Goal: Task Accomplishment & Management: Use online tool/utility

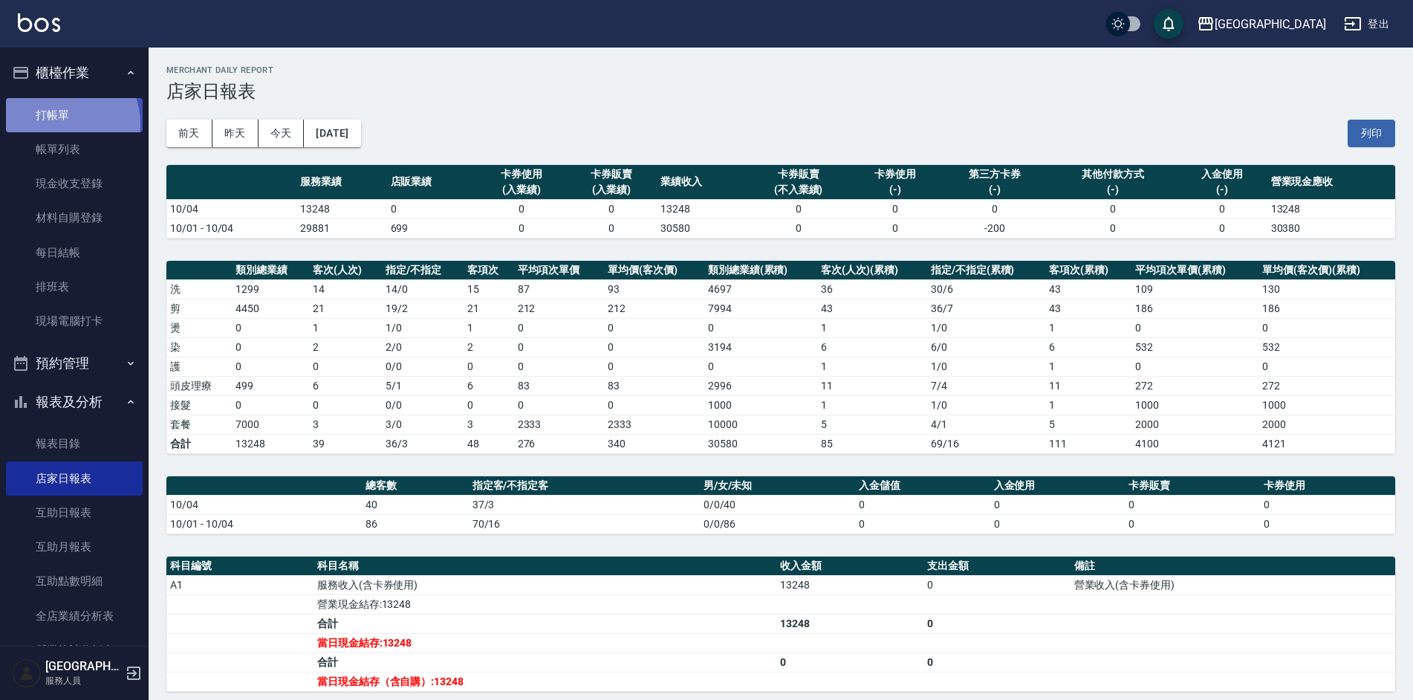
click at [56, 124] on link "打帳單" at bounding box center [74, 115] width 137 height 34
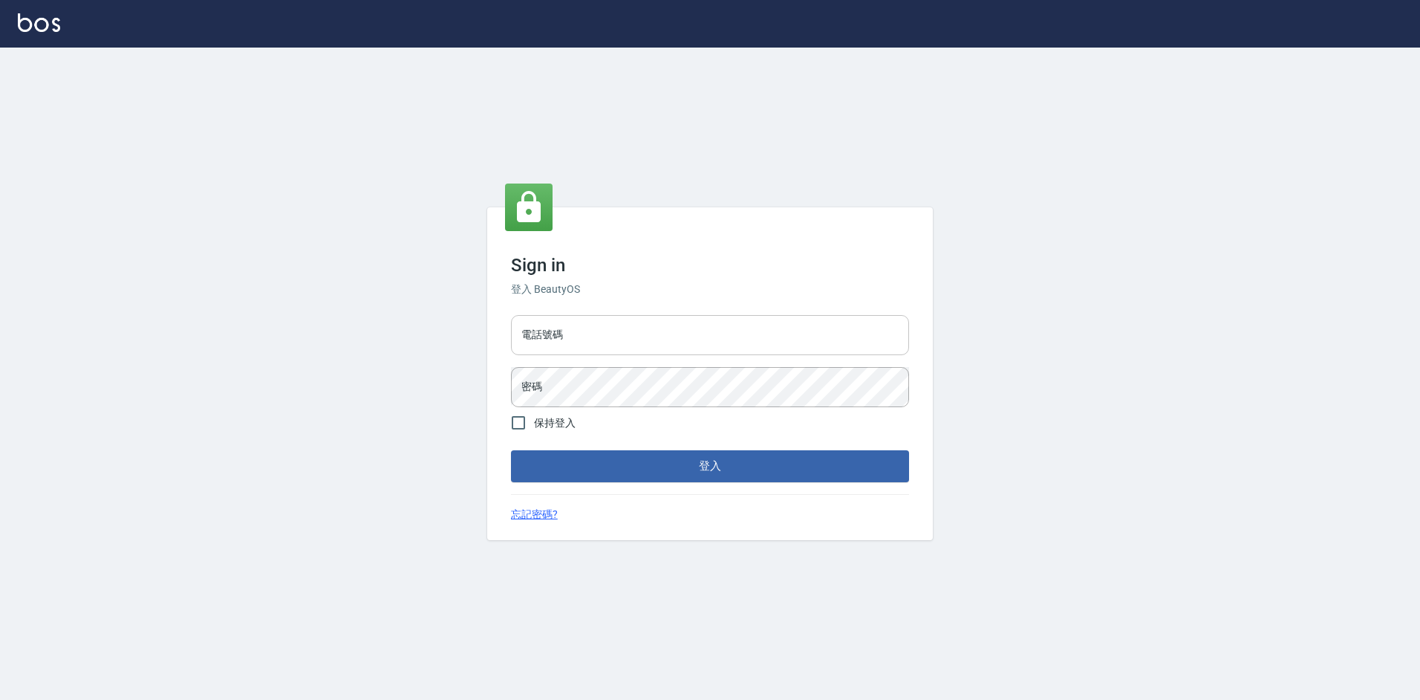
click at [652, 342] on input "電話號碼" at bounding box center [710, 335] width 398 height 40
type input "2380118"
click at [511, 450] on button "登入" at bounding box center [710, 465] width 398 height 31
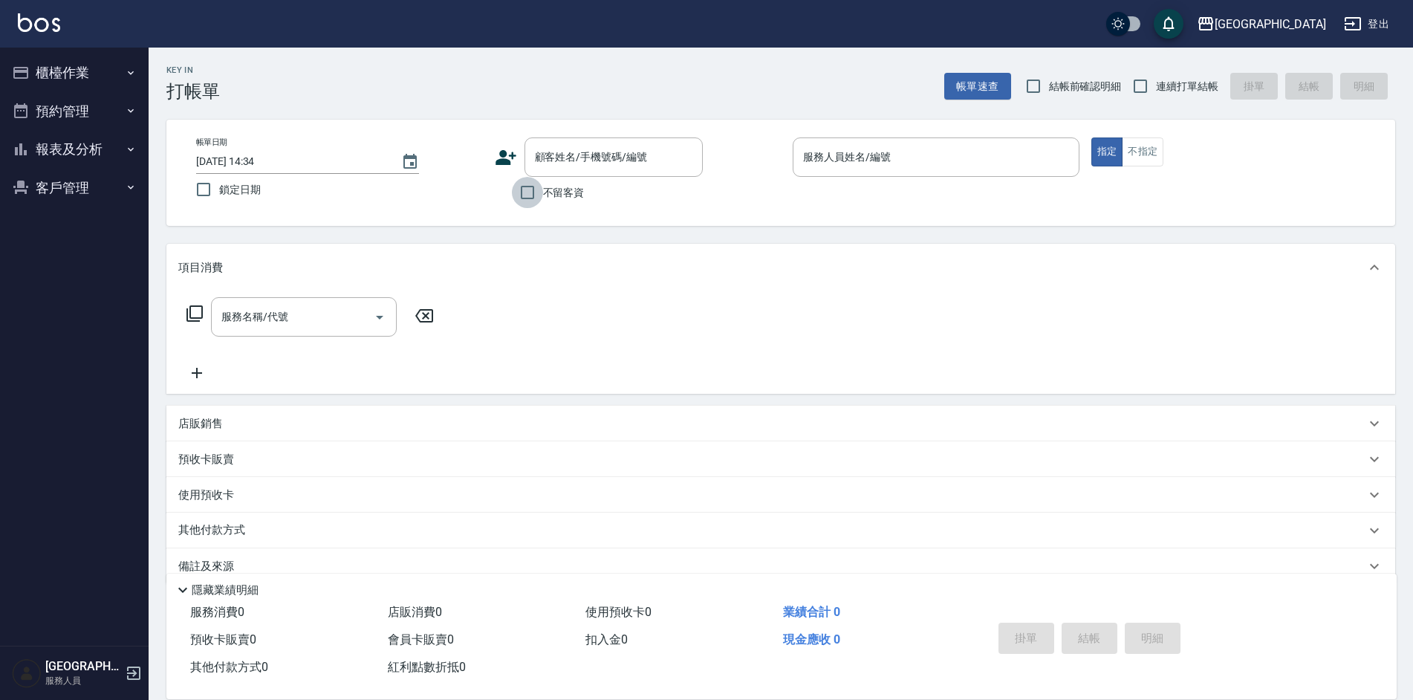
click at [529, 193] on input "不留客資" at bounding box center [527, 192] width 31 height 31
checkbox input "true"
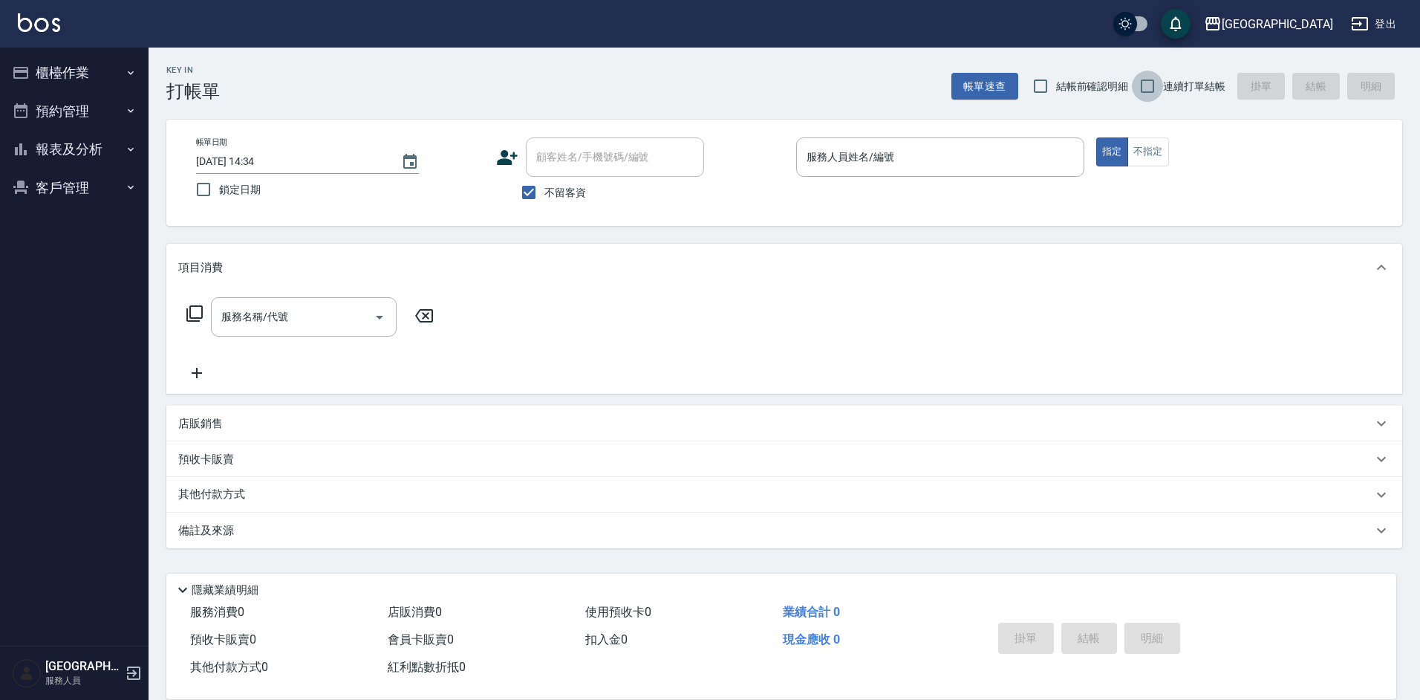
click at [1147, 88] on input "連續打單結帳" at bounding box center [1147, 86] width 31 height 31
checkbox input "true"
click at [964, 147] on input "服務人員姓名/編號" at bounding box center [940, 157] width 275 height 26
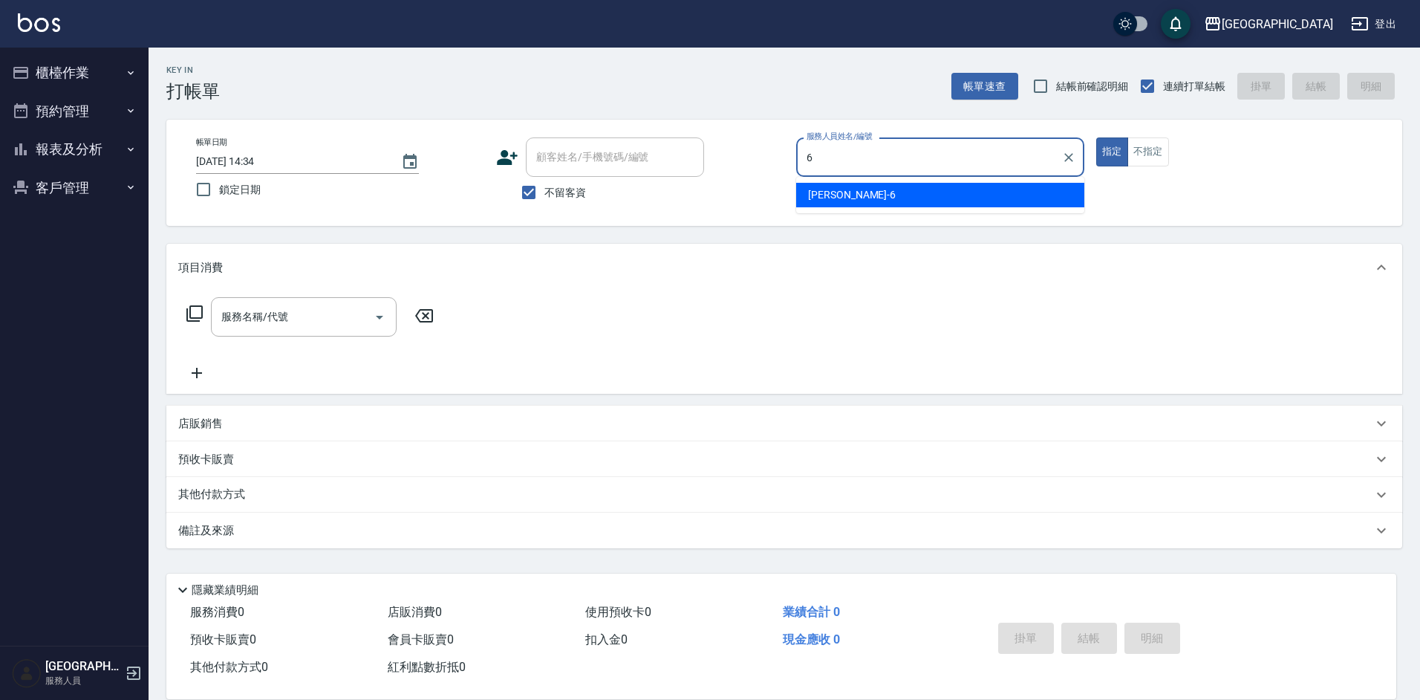
type input "陳芊驊-6"
type button "true"
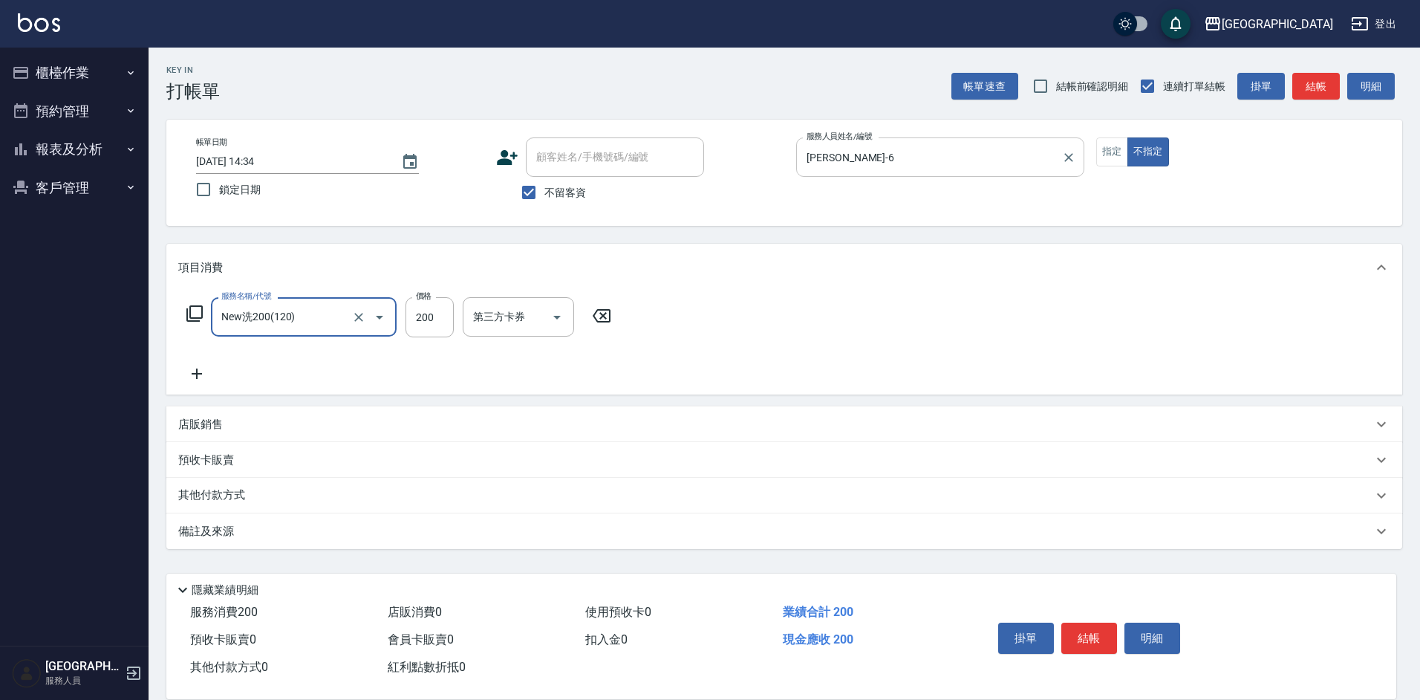
type input "New洗200(120)"
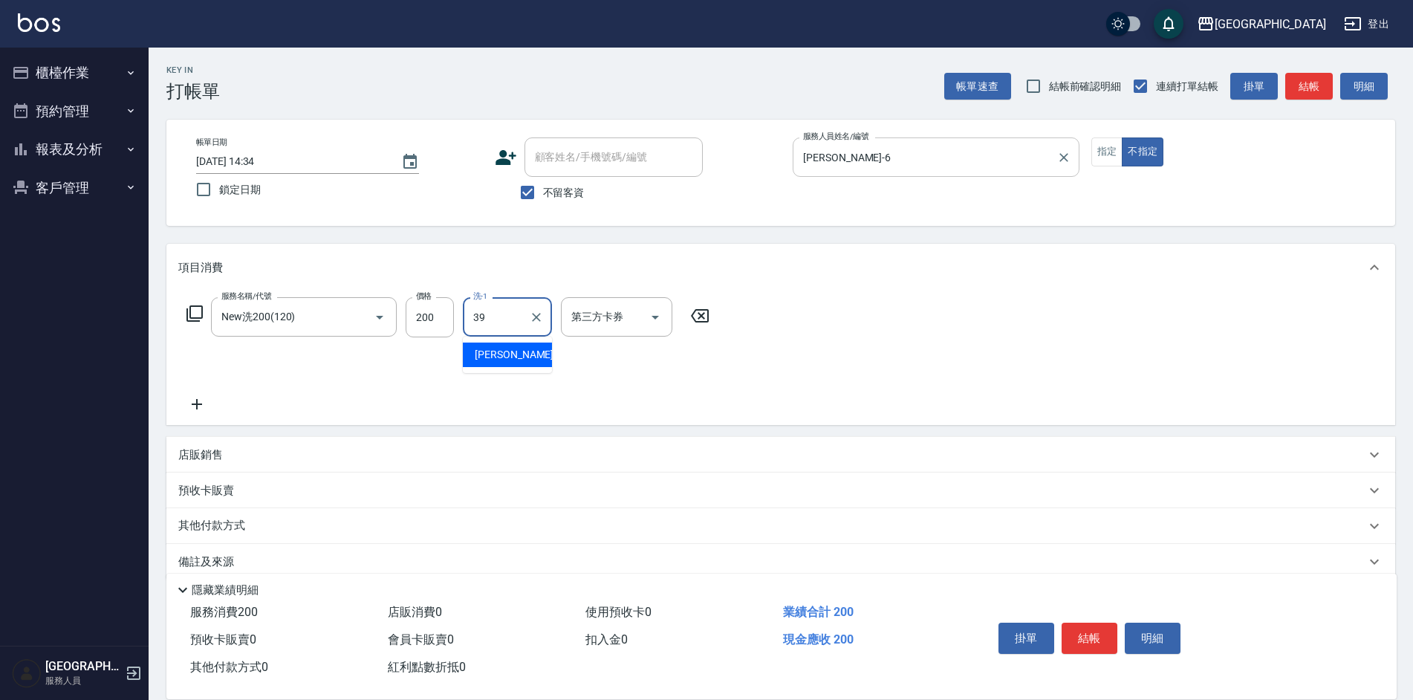
type input "程煒智-39"
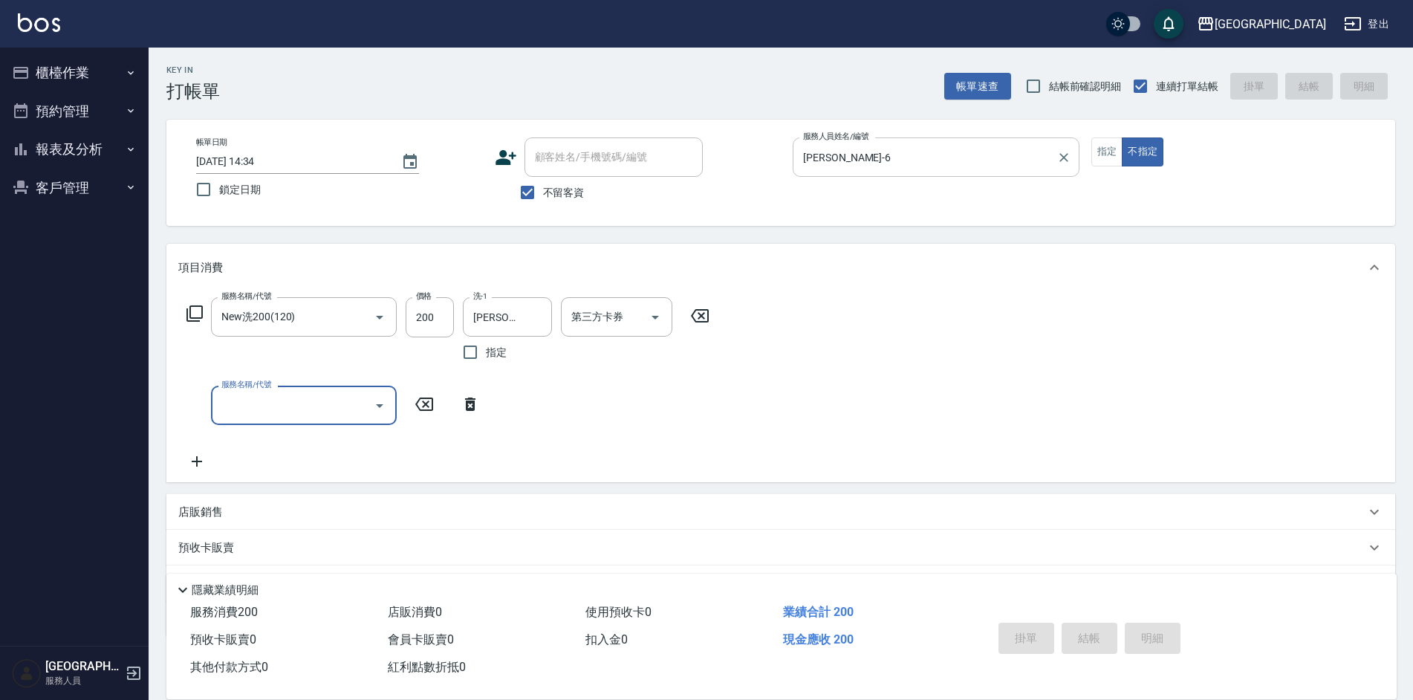
type input "2025/10/05 14:35"
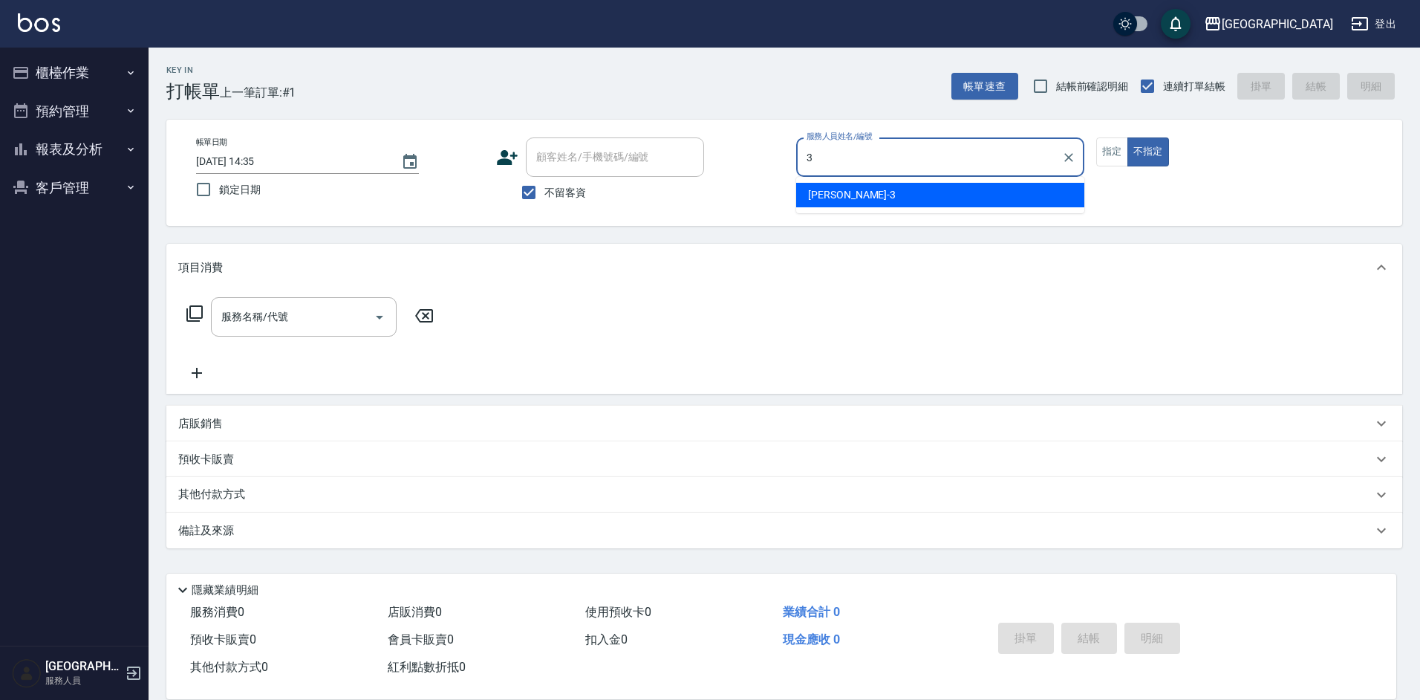
type input "李育慈-3"
type button "false"
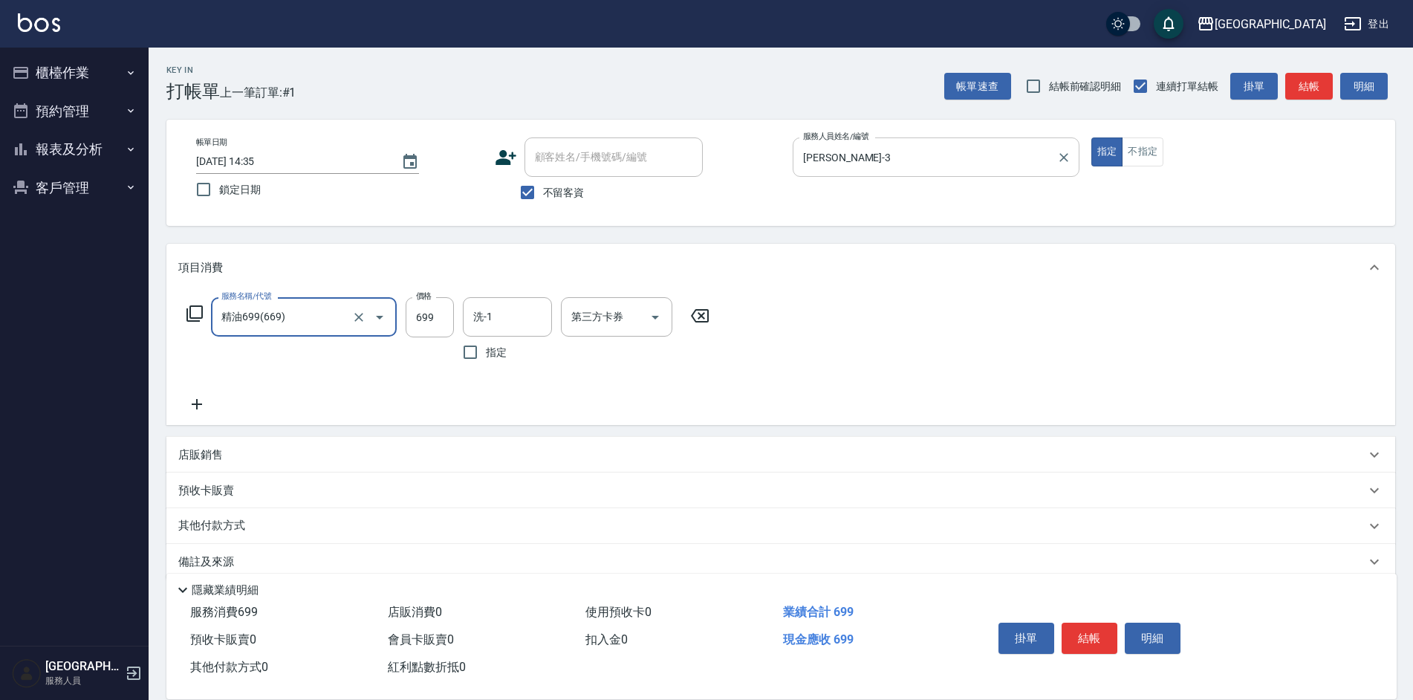
type input "精油699(669)"
type input "0"
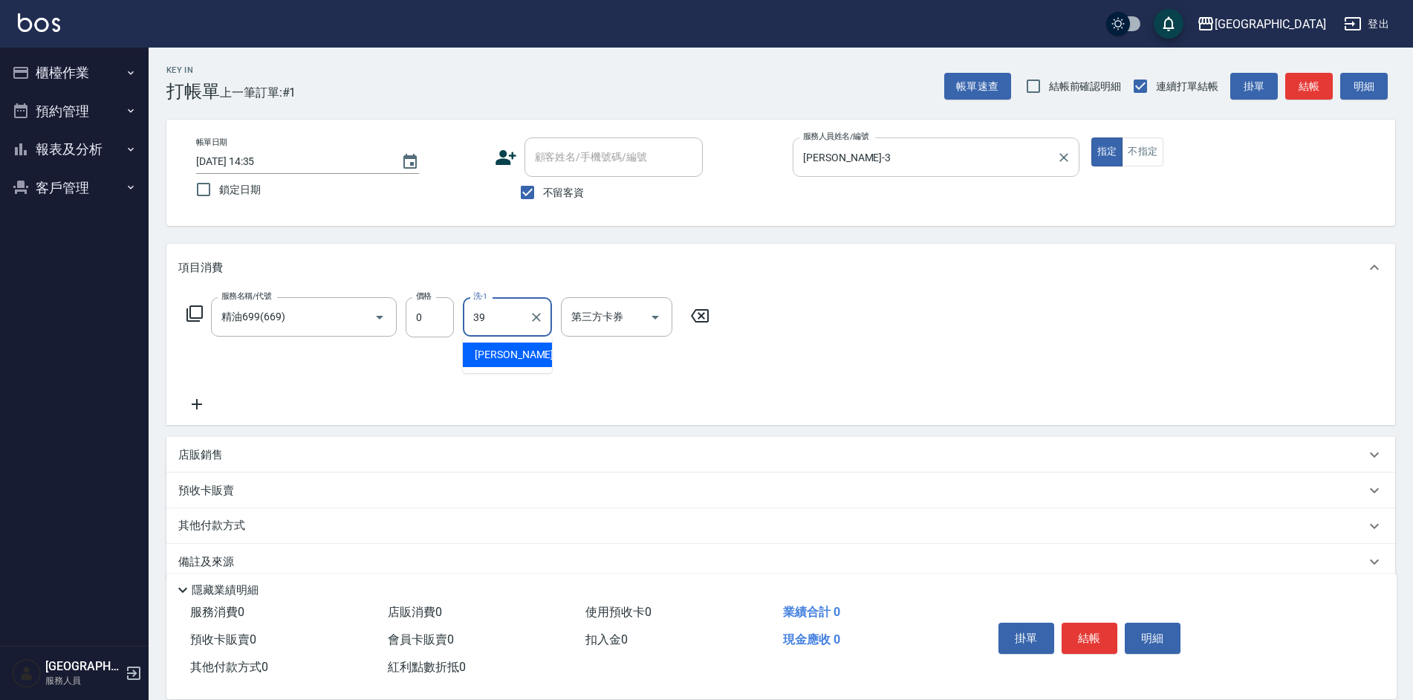
type input "程煒智-39"
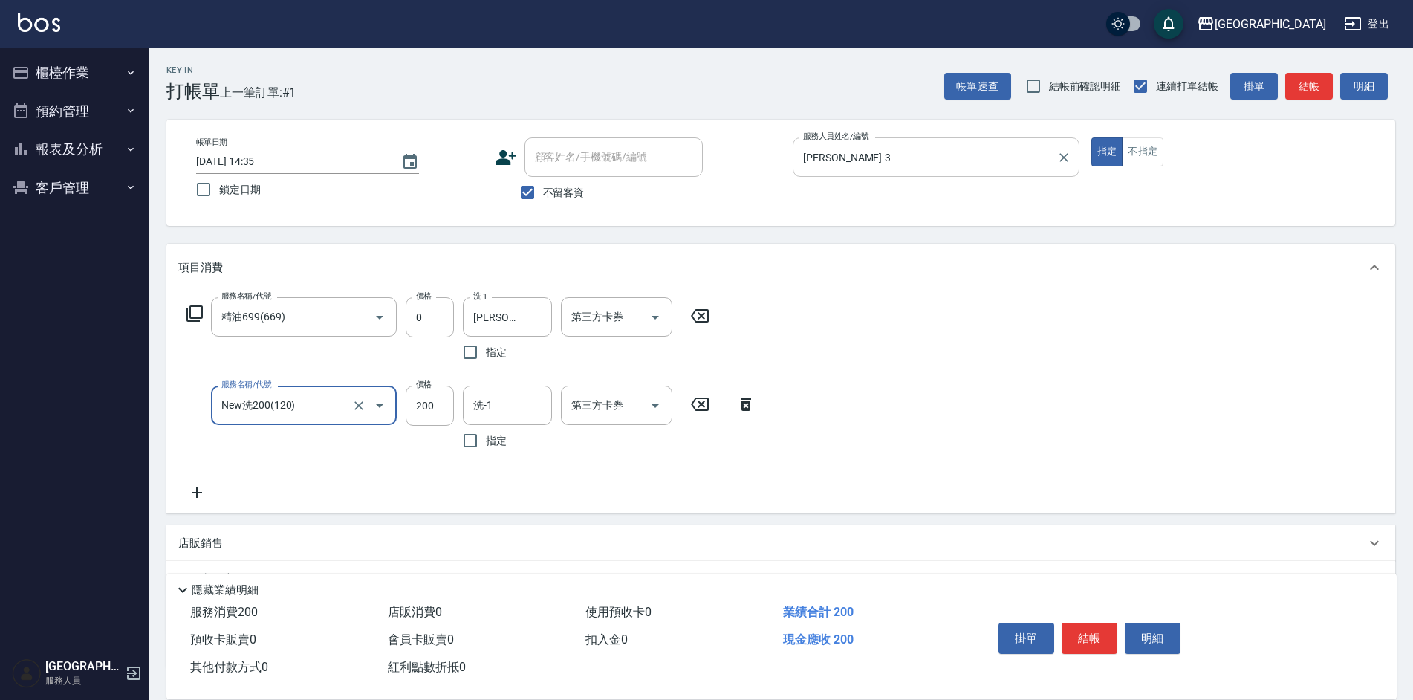
type input "New洗200(120)"
type input "3"
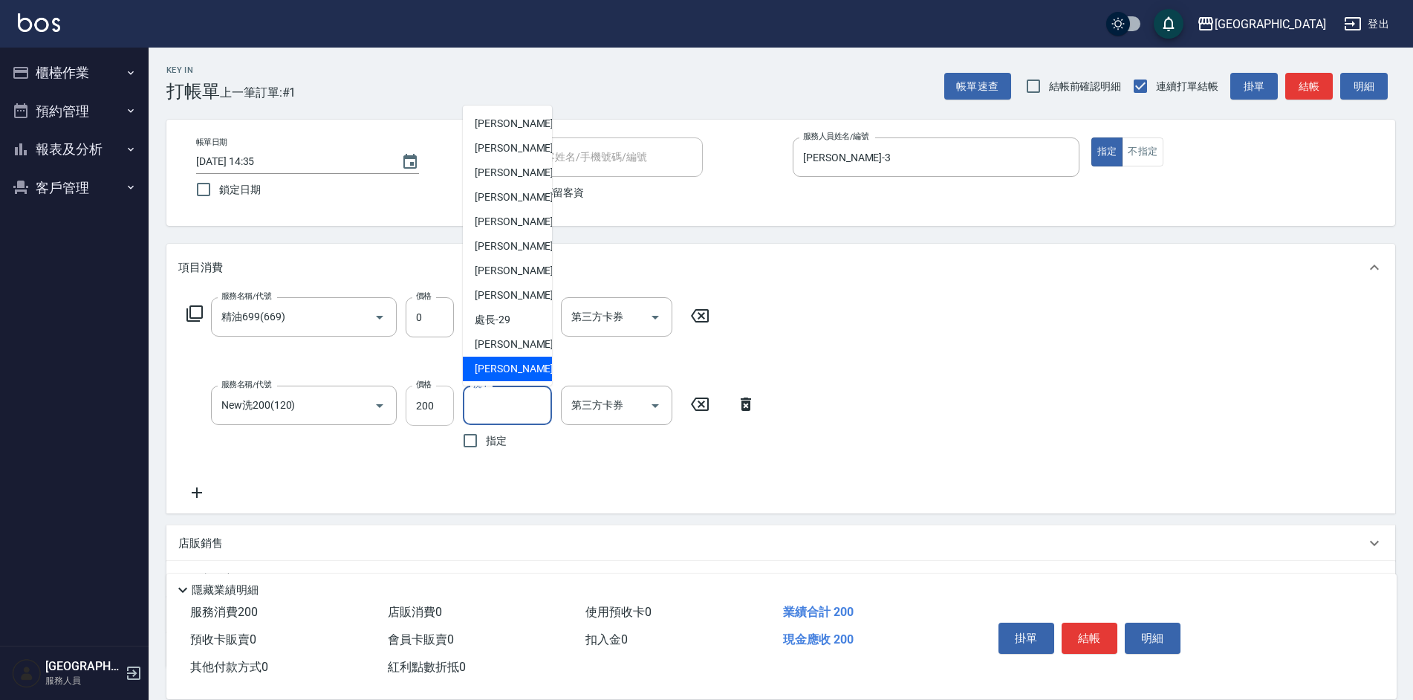
click at [437, 410] on input "200" at bounding box center [430, 406] width 48 height 40
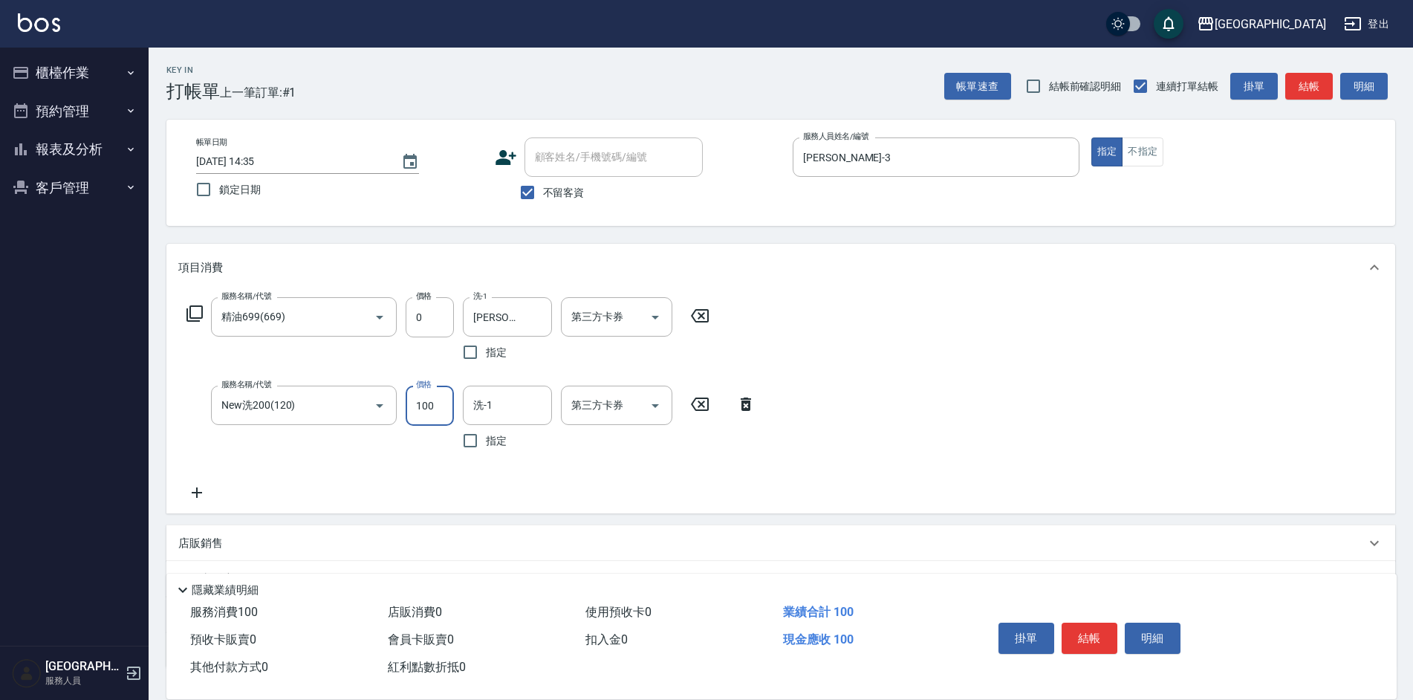
type input "100"
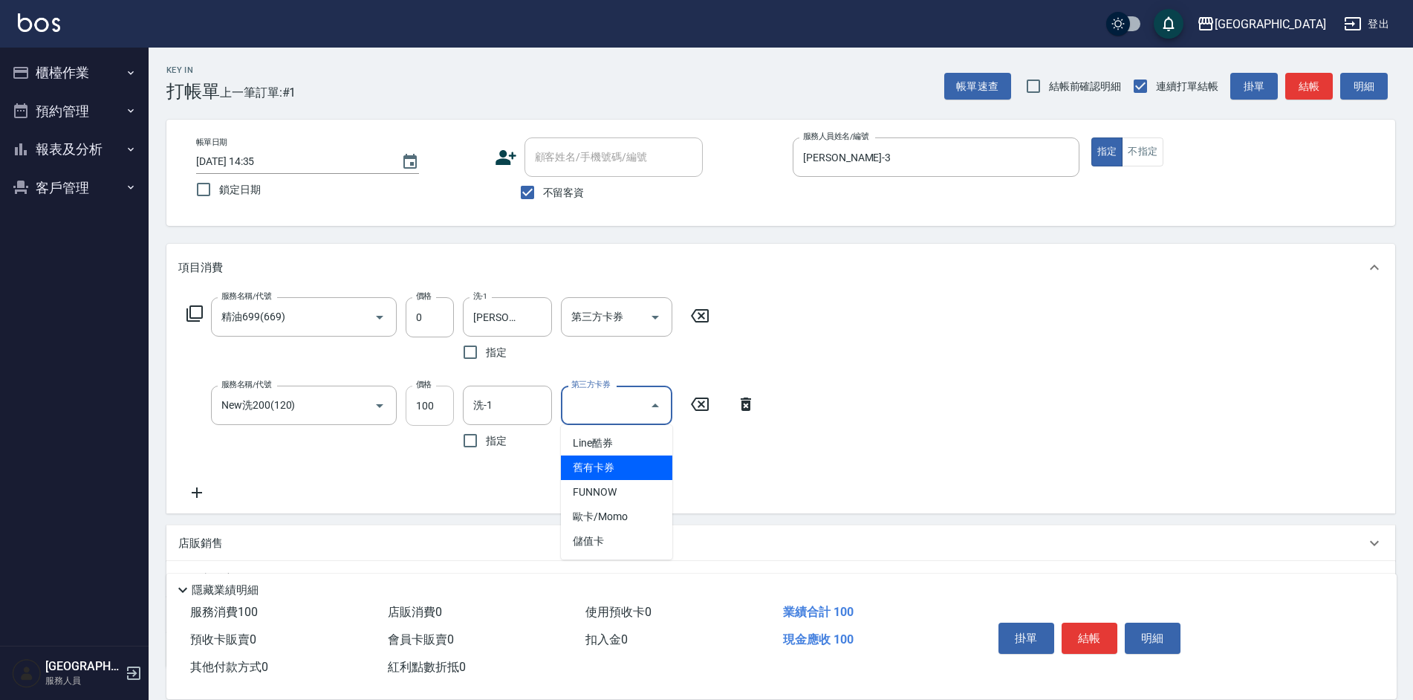
type input "舊有卡券"
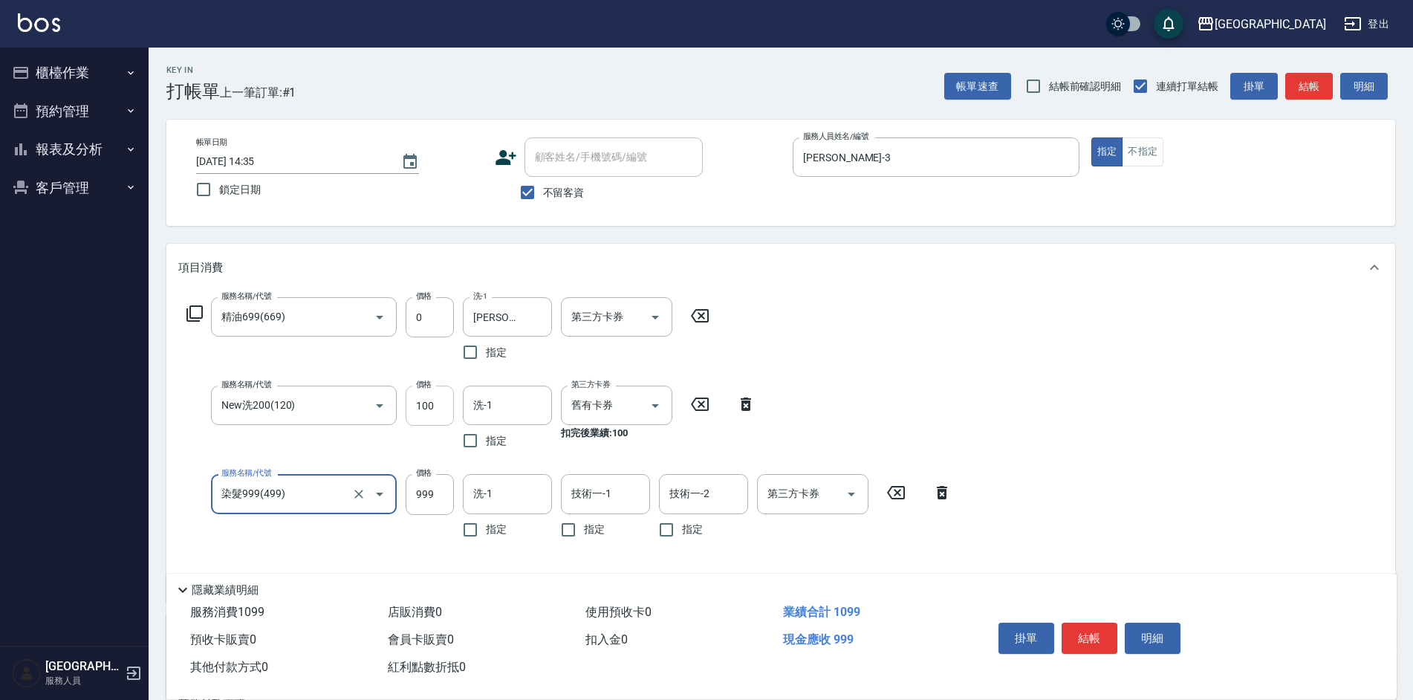
type input "染髮999(499)"
type input "800"
type input "程煒智-39"
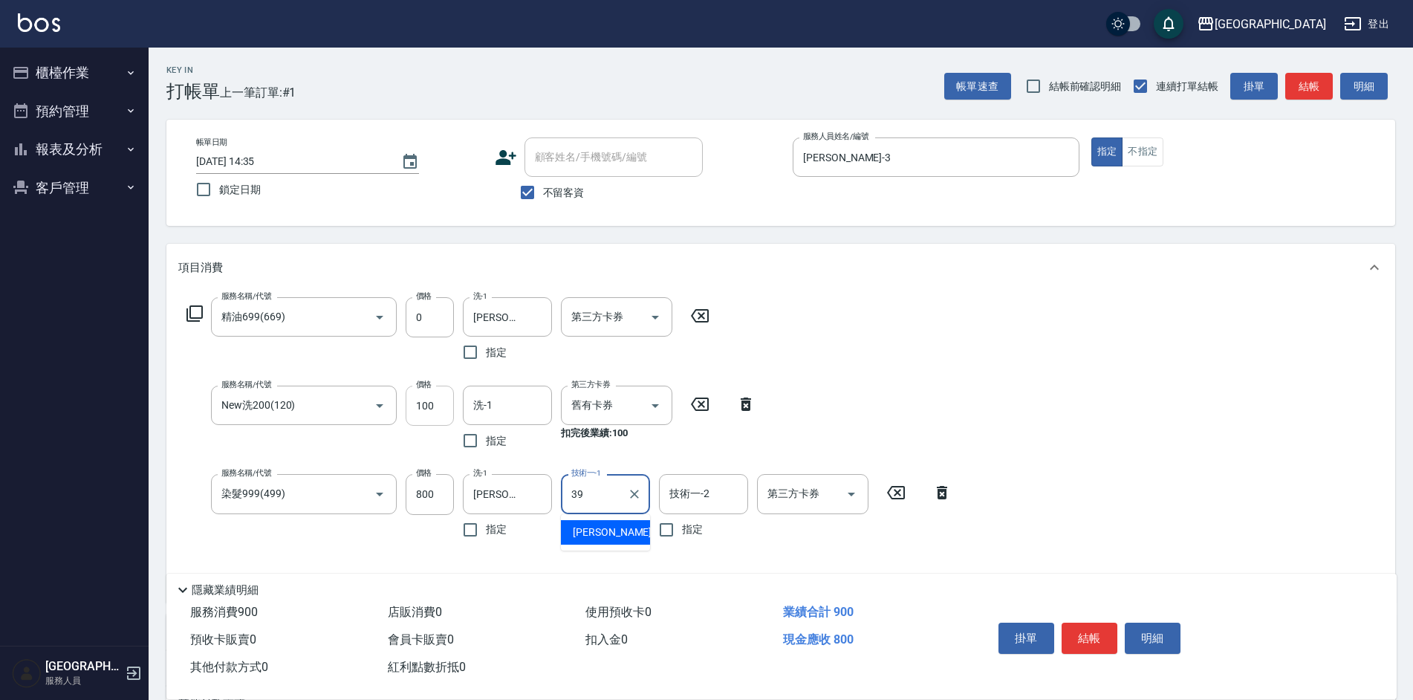
type input "程煒智-39"
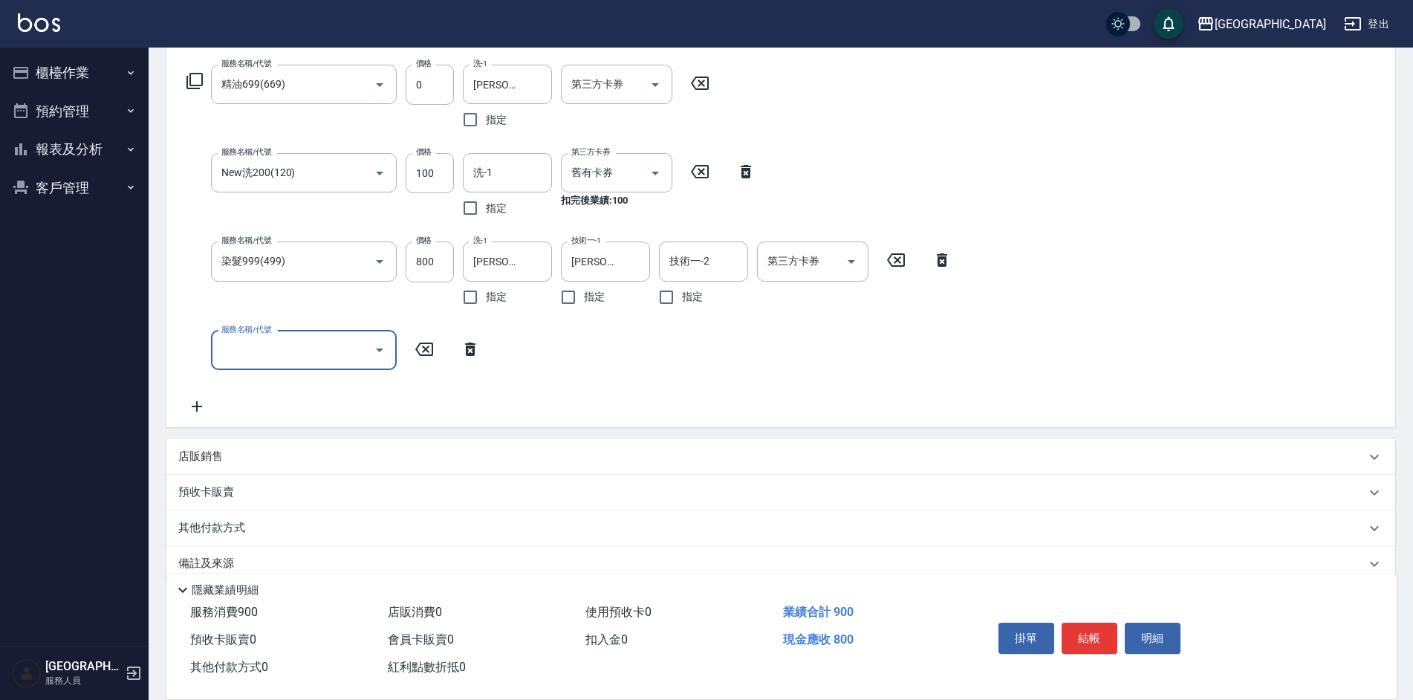
scroll to position [257, 0]
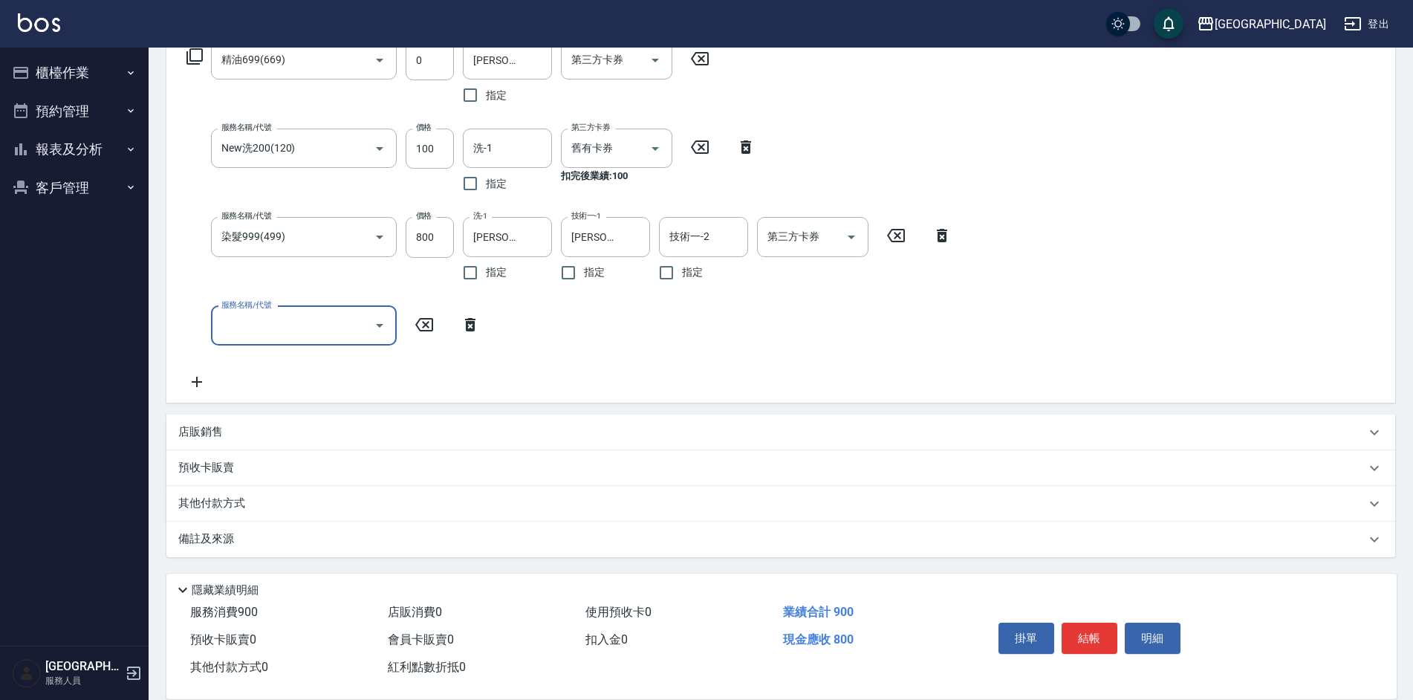
click at [222, 502] on p "其他付款方式" at bounding box center [215, 504] width 74 height 16
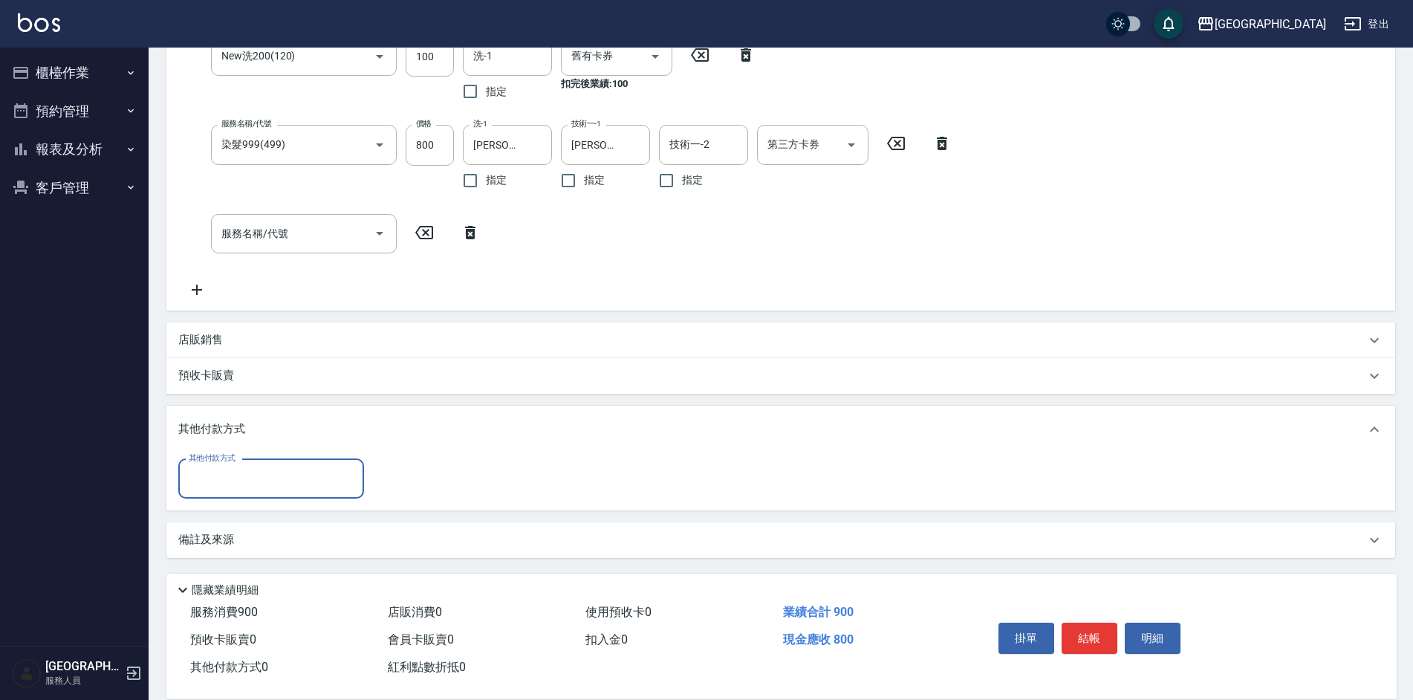
scroll to position [350, 0]
type input "儲值卡"
type input "217"
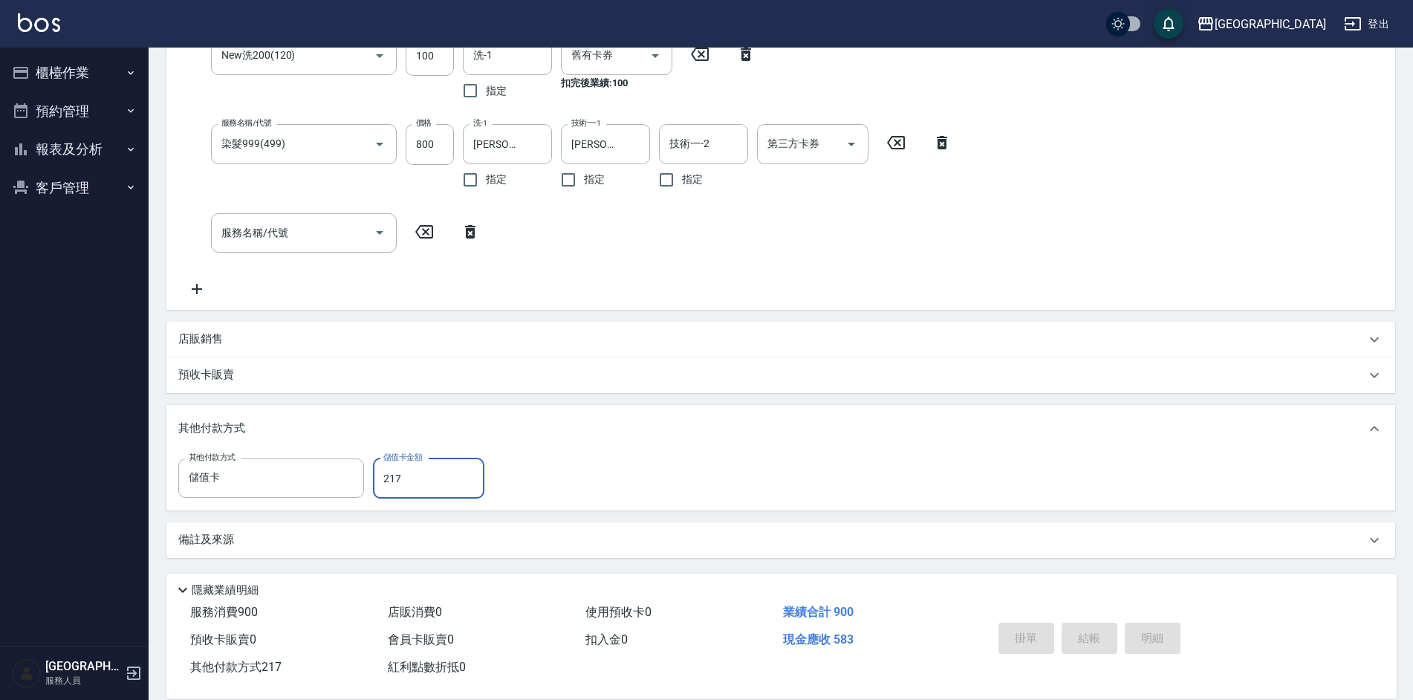
type input "2025/10/05 14:36"
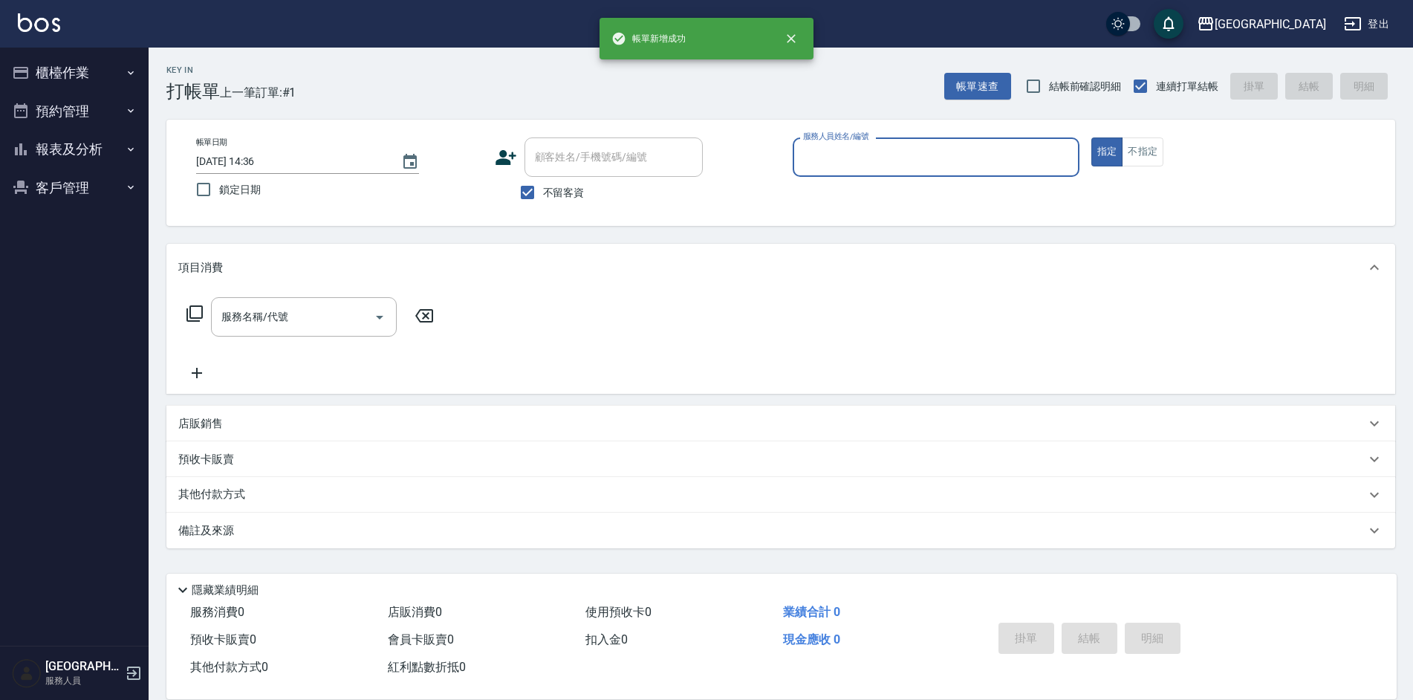
scroll to position [0, 0]
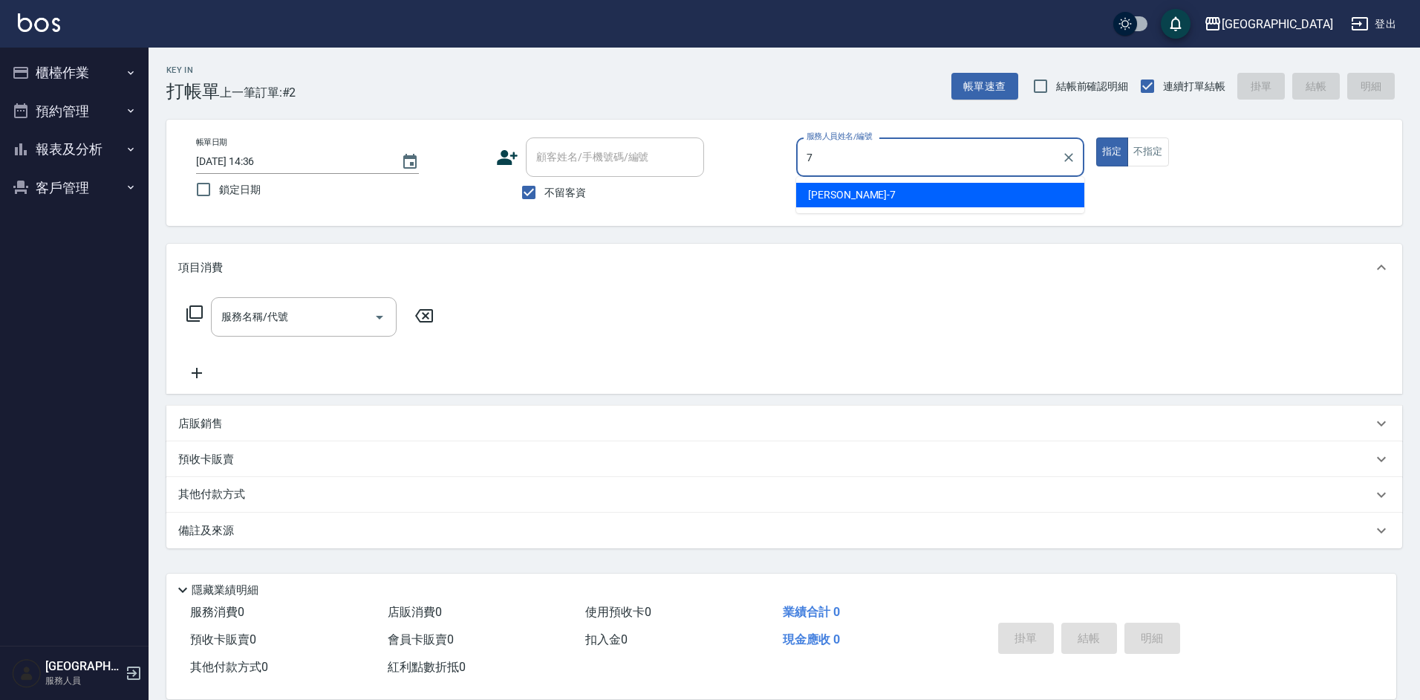
type input "林采儀-7"
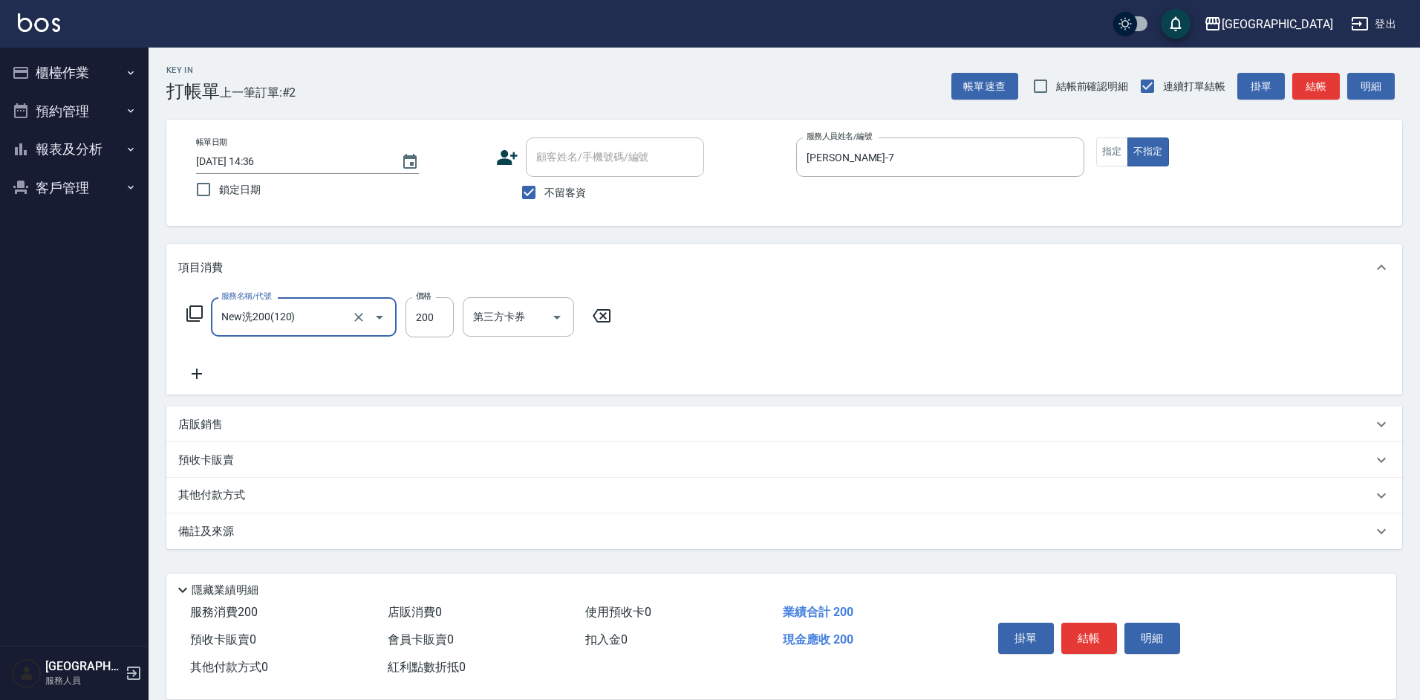
type input "New洗200(120)"
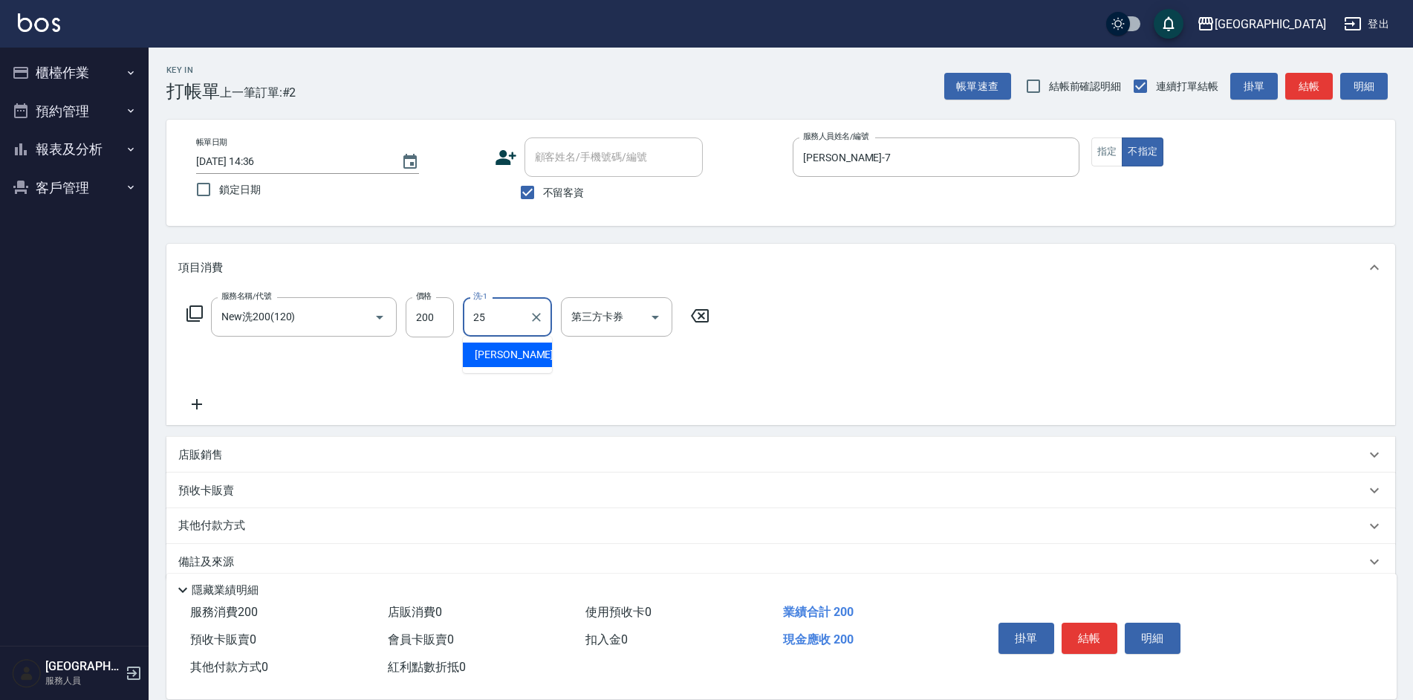
type input "吳芷欣-25"
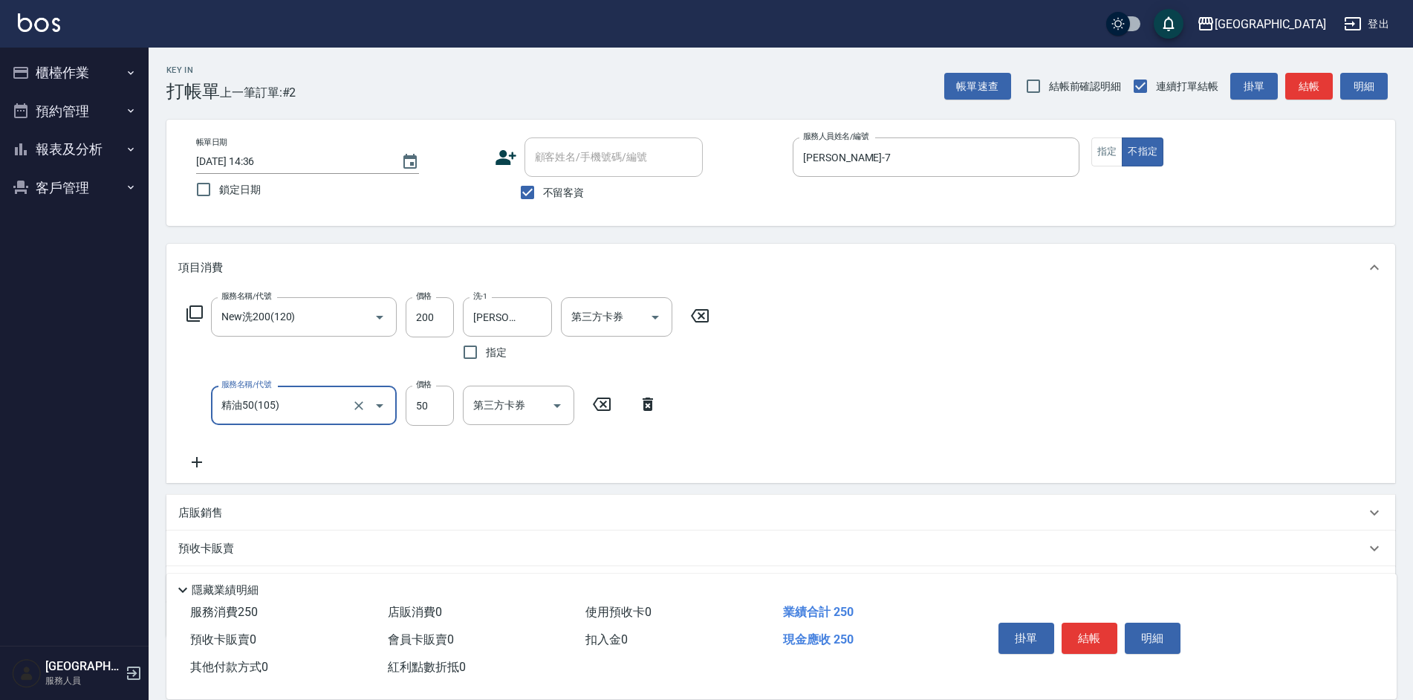
type input "精油50(105)"
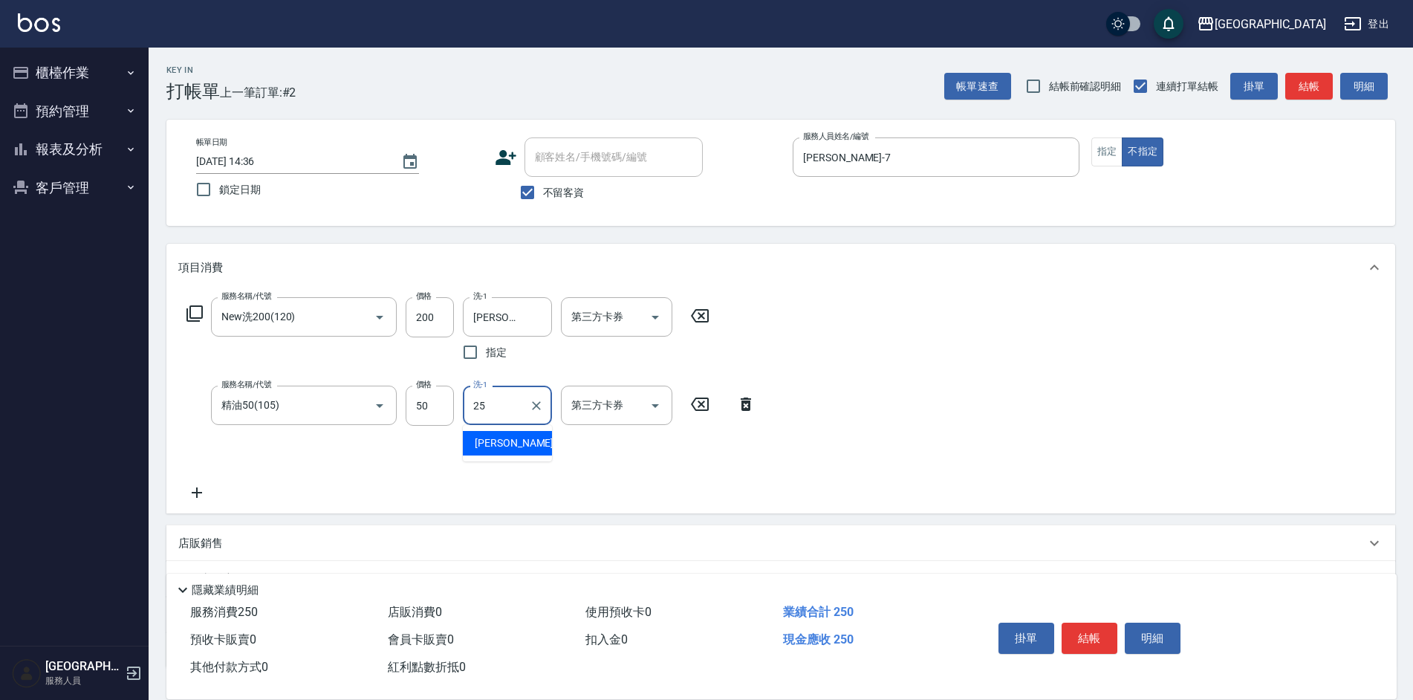
type input "吳芷欣-25"
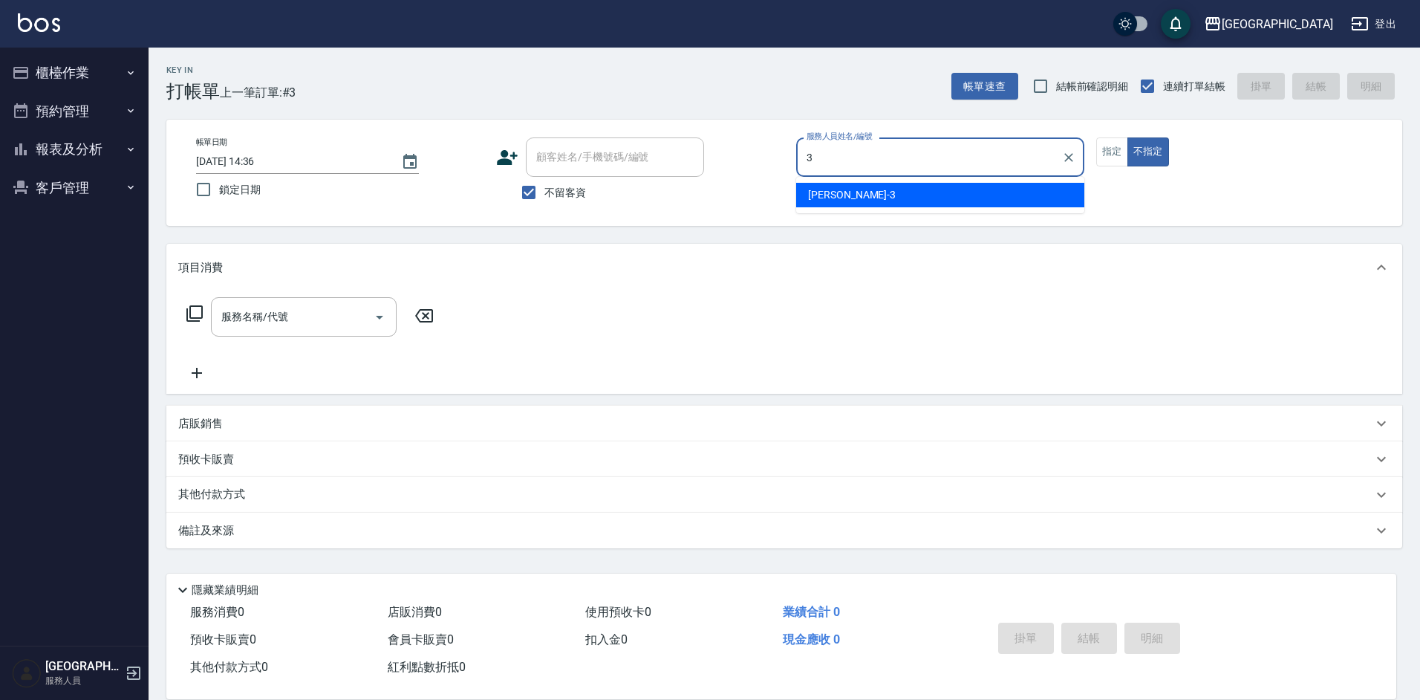
type input "李育慈-3"
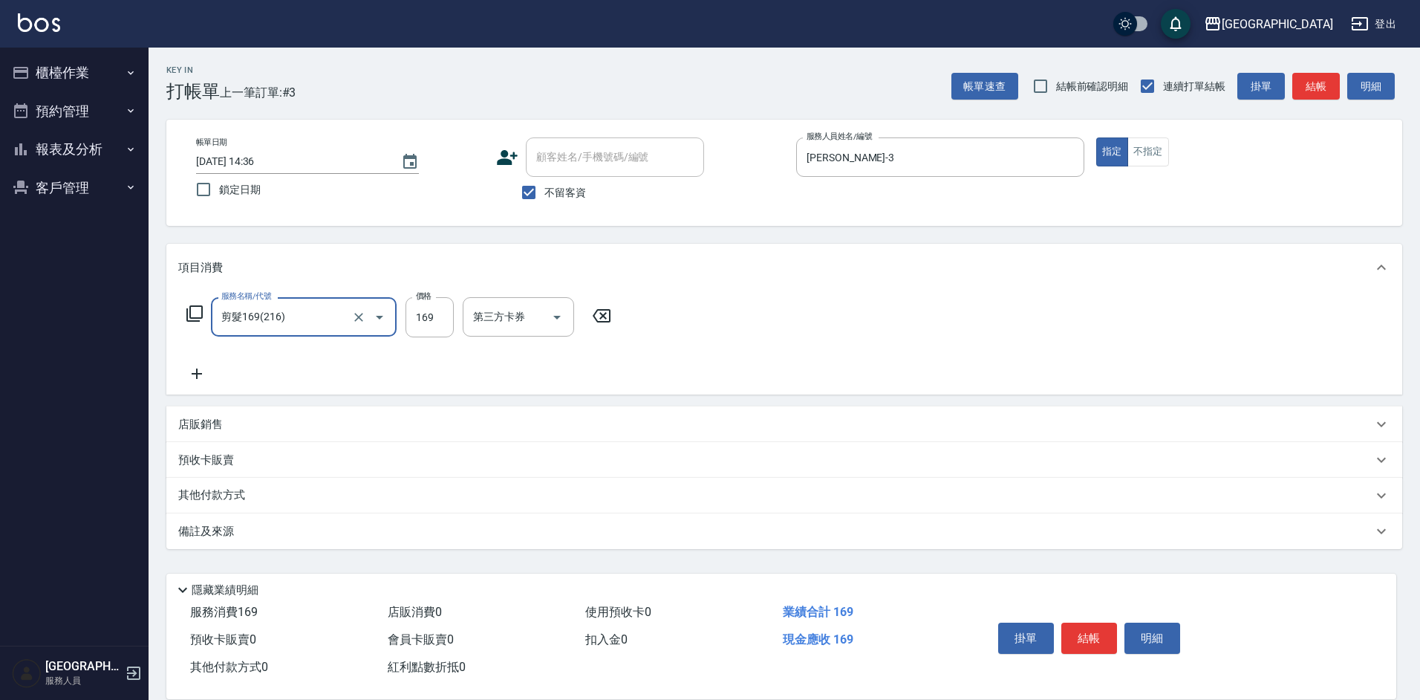
type input "剪髮169(216)"
type input "250"
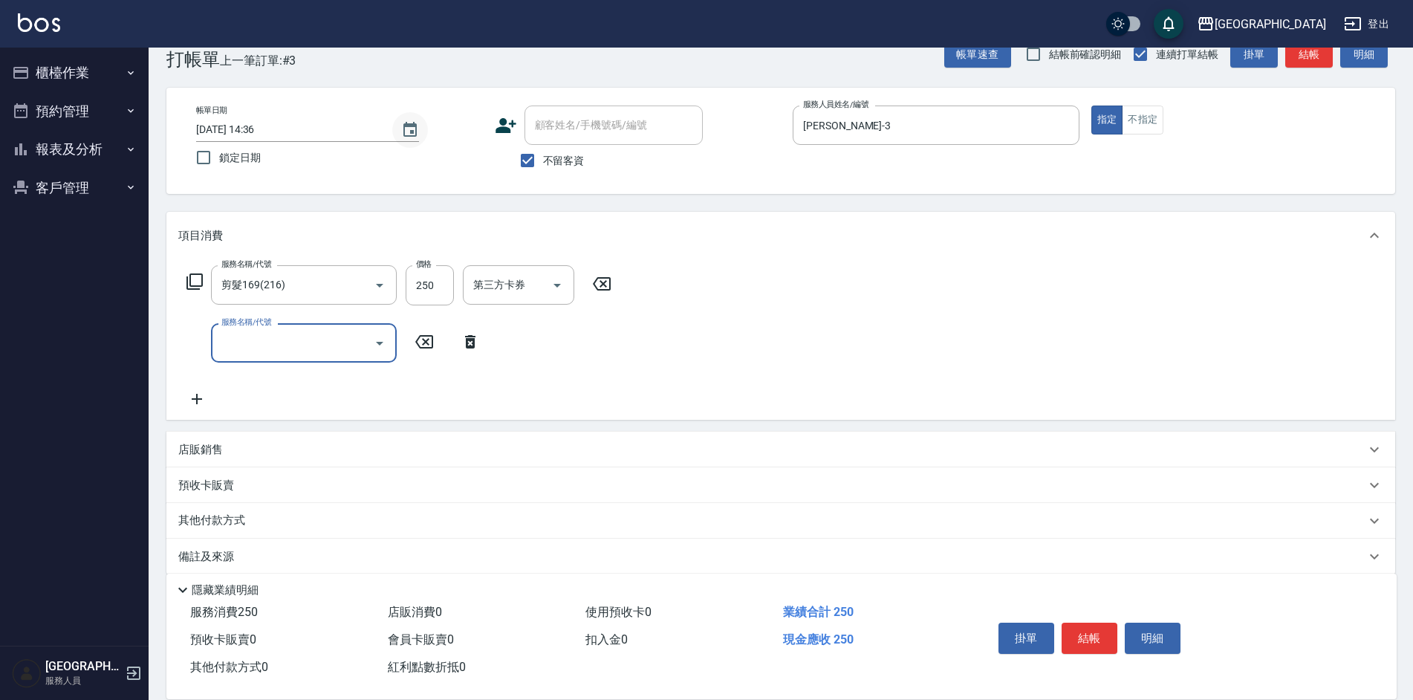
scroll to position [49, 0]
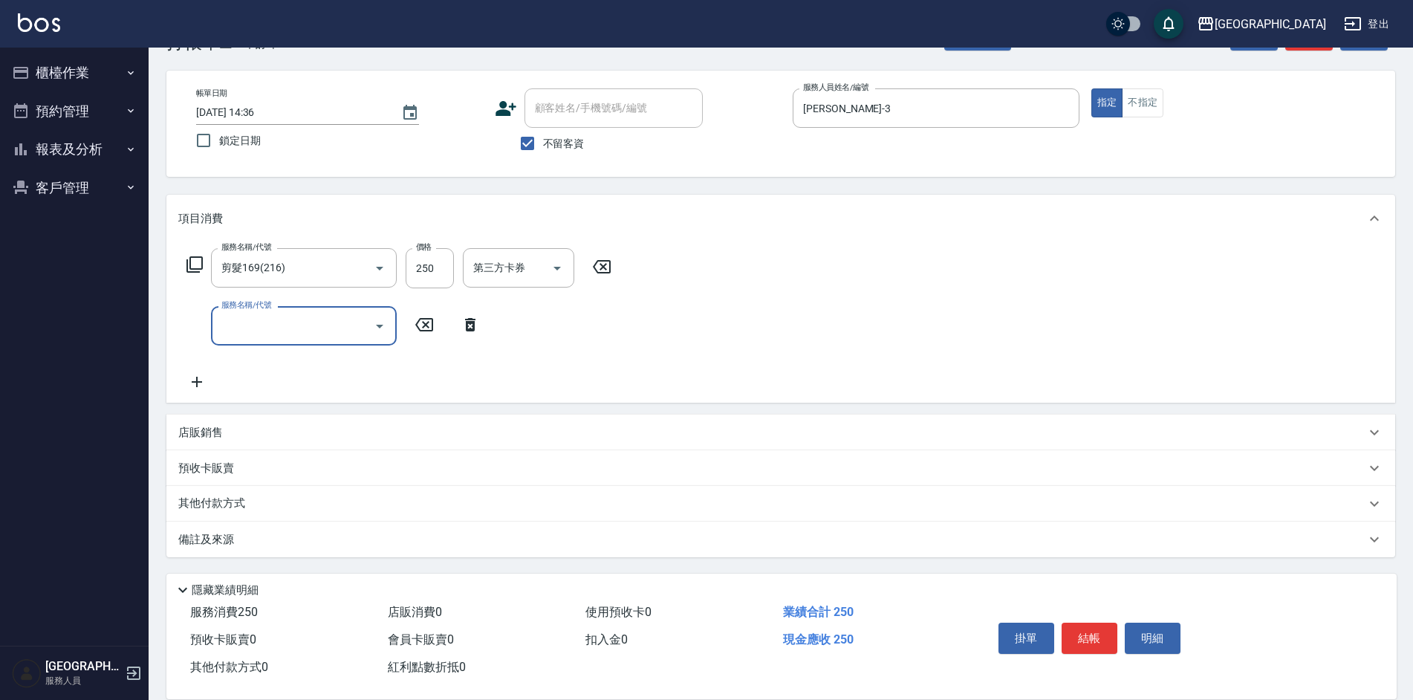
click at [213, 438] on p "店販銷售" at bounding box center [200, 433] width 45 height 16
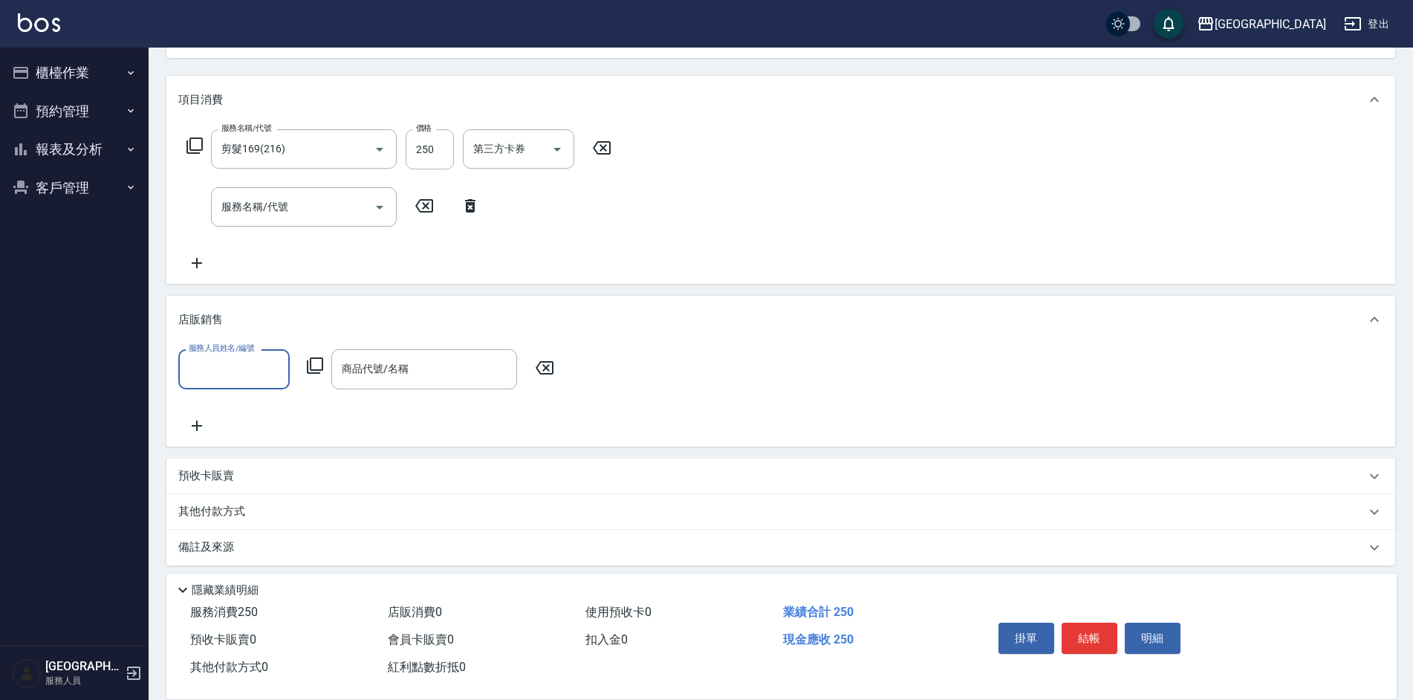
scroll to position [176, 0]
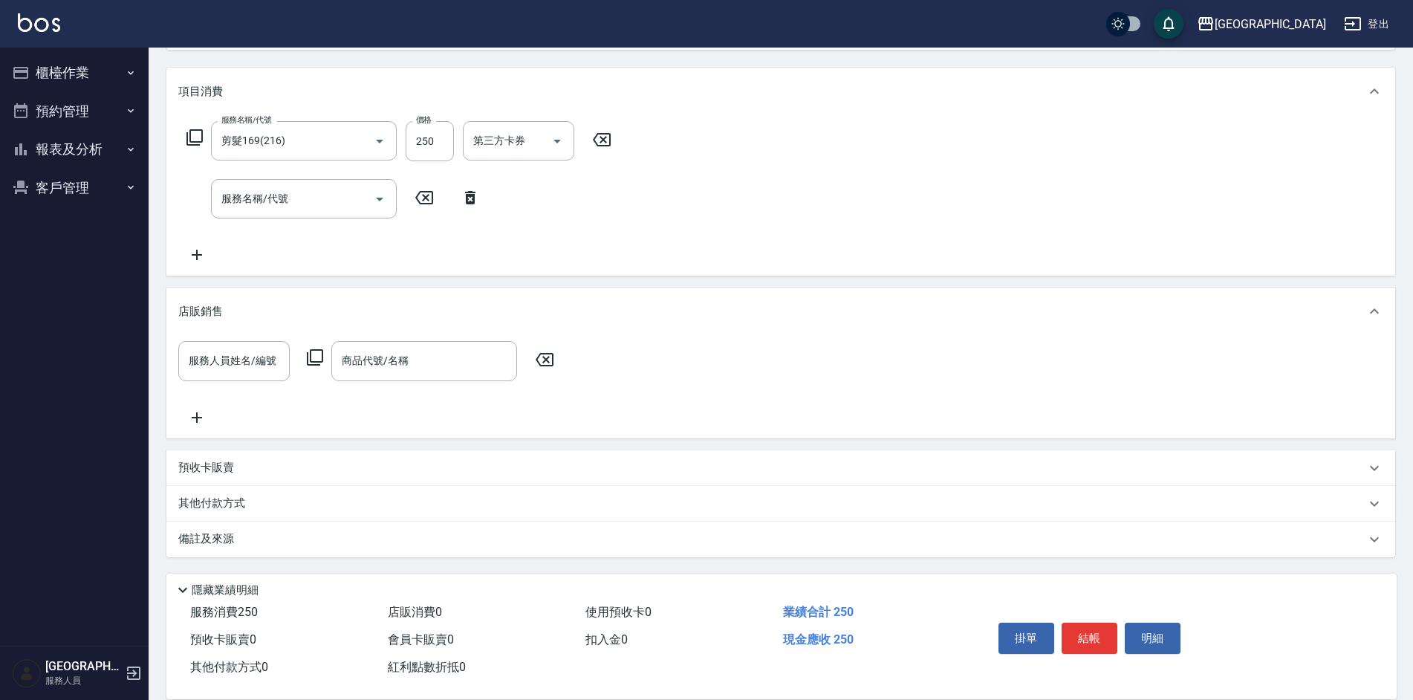
click at [227, 496] on p "其他付款方式" at bounding box center [215, 504] width 74 height 16
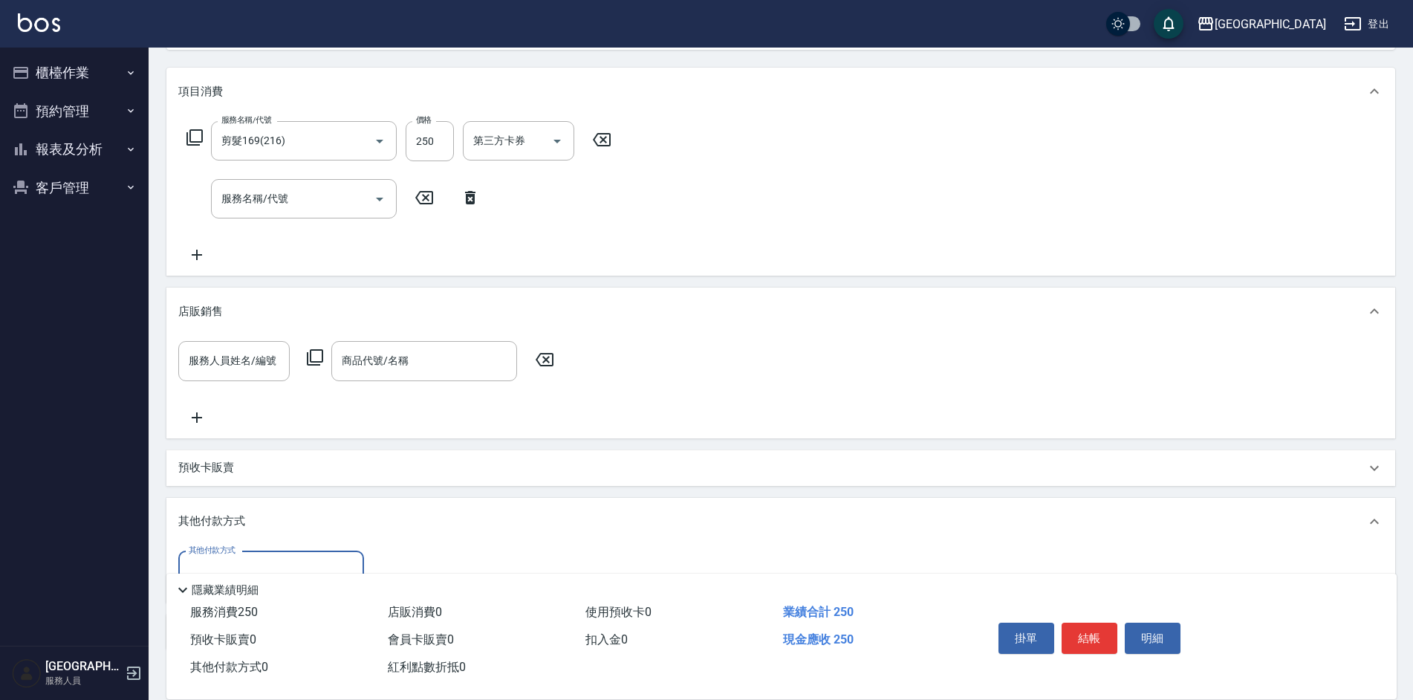
scroll to position [269, 0]
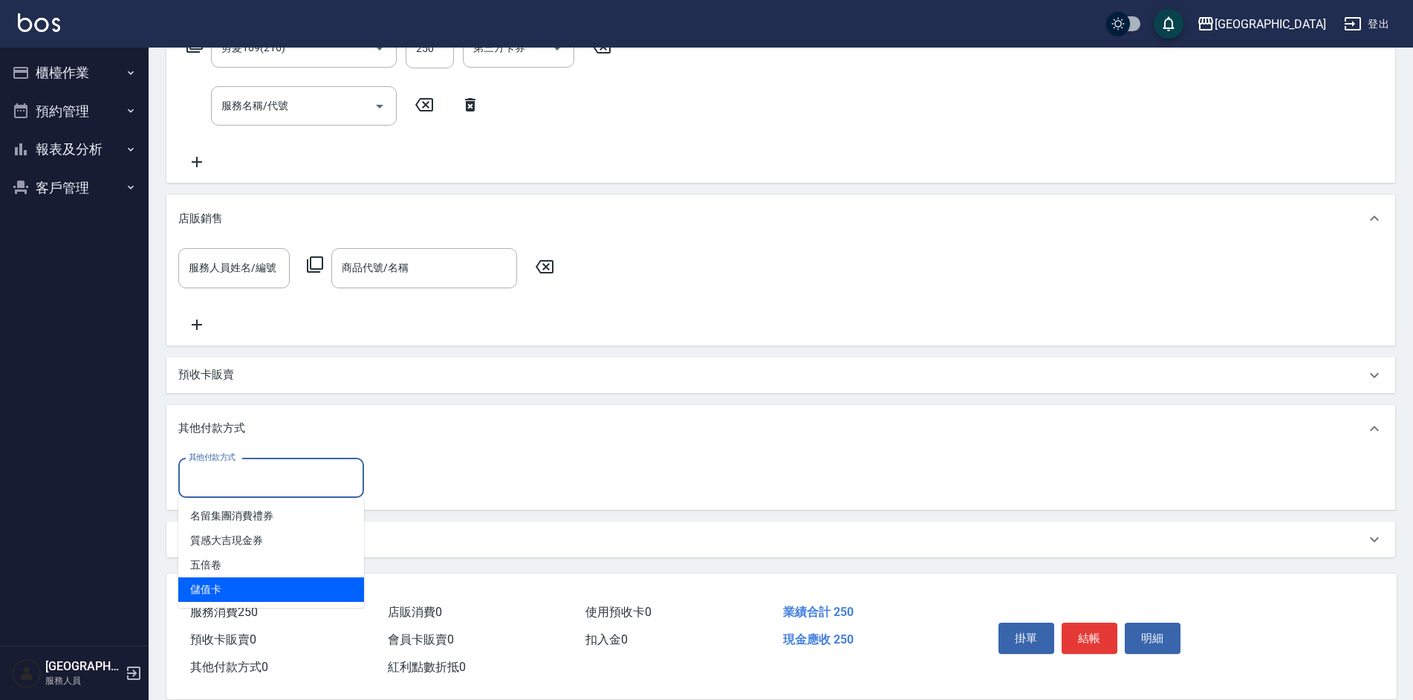
type input "儲值卡"
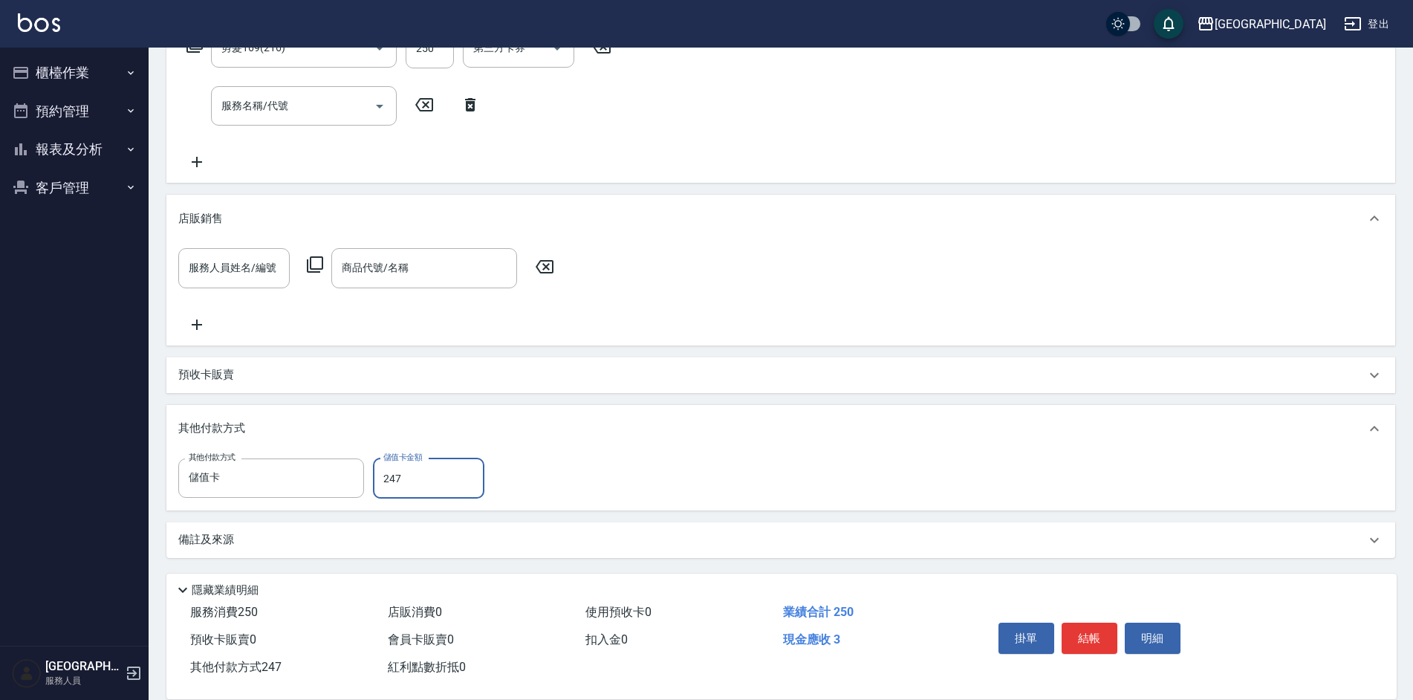
type input "247"
click at [438, 468] on input "247" at bounding box center [428, 478] width 111 height 40
click at [436, 481] on input "247" at bounding box center [428, 478] width 111 height 40
click at [389, 478] on input "247" at bounding box center [428, 478] width 111 height 40
click at [432, 479] on input "247" at bounding box center [428, 478] width 111 height 40
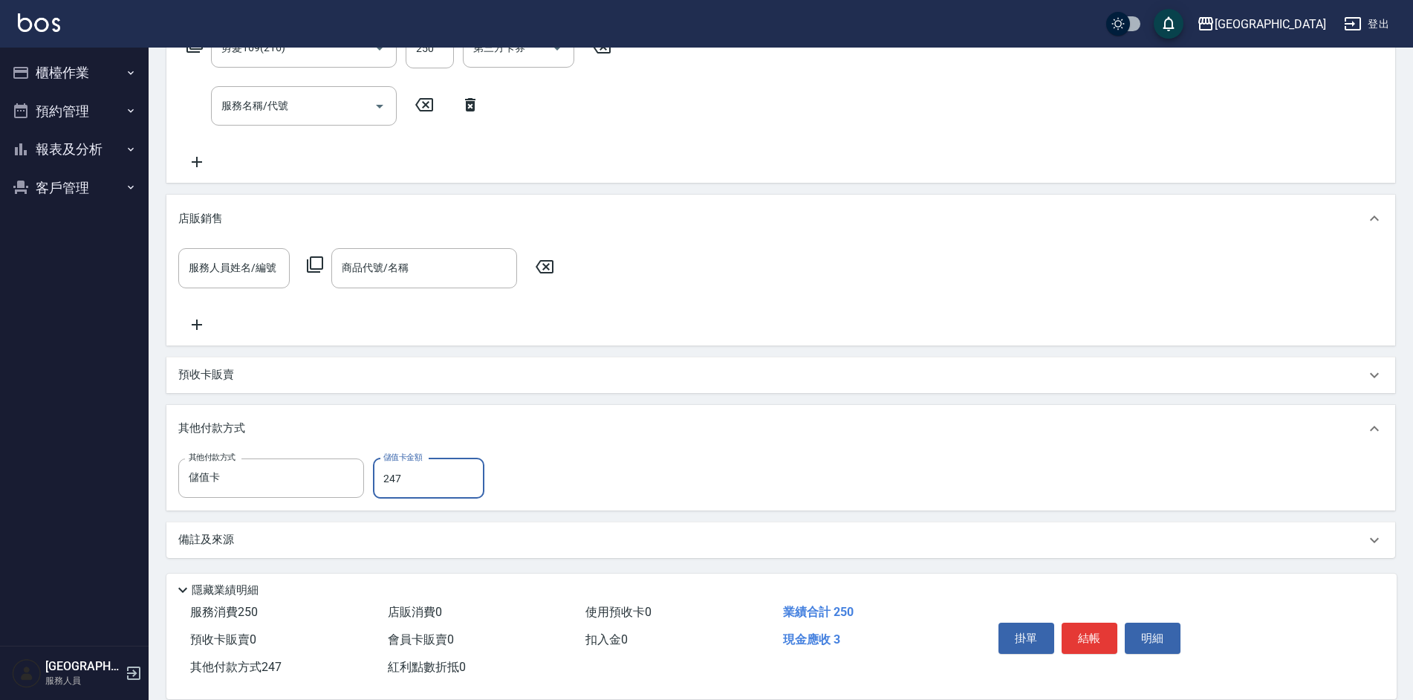
click at [461, 482] on input "247" at bounding box center [428, 478] width 111 height 40
drag, startPoint x: 449, startPoint y: 474, endPoint x: 519, endPoint y: 492, distance: 72.1
click at [449, 475] on input "247" at bounding box center [428, 478] width 111 height 40
drag, startPoint x: 678, startPoint y: 475, endPoint x: 288, endPoint y: 456, distance: 389.7
click at [671, 475] on div "其他付款方式 儲值卡 其他付款方式 儲值卡金額 247 儲值卡金額" at bounding box center [780, 478] width 1205 height 40
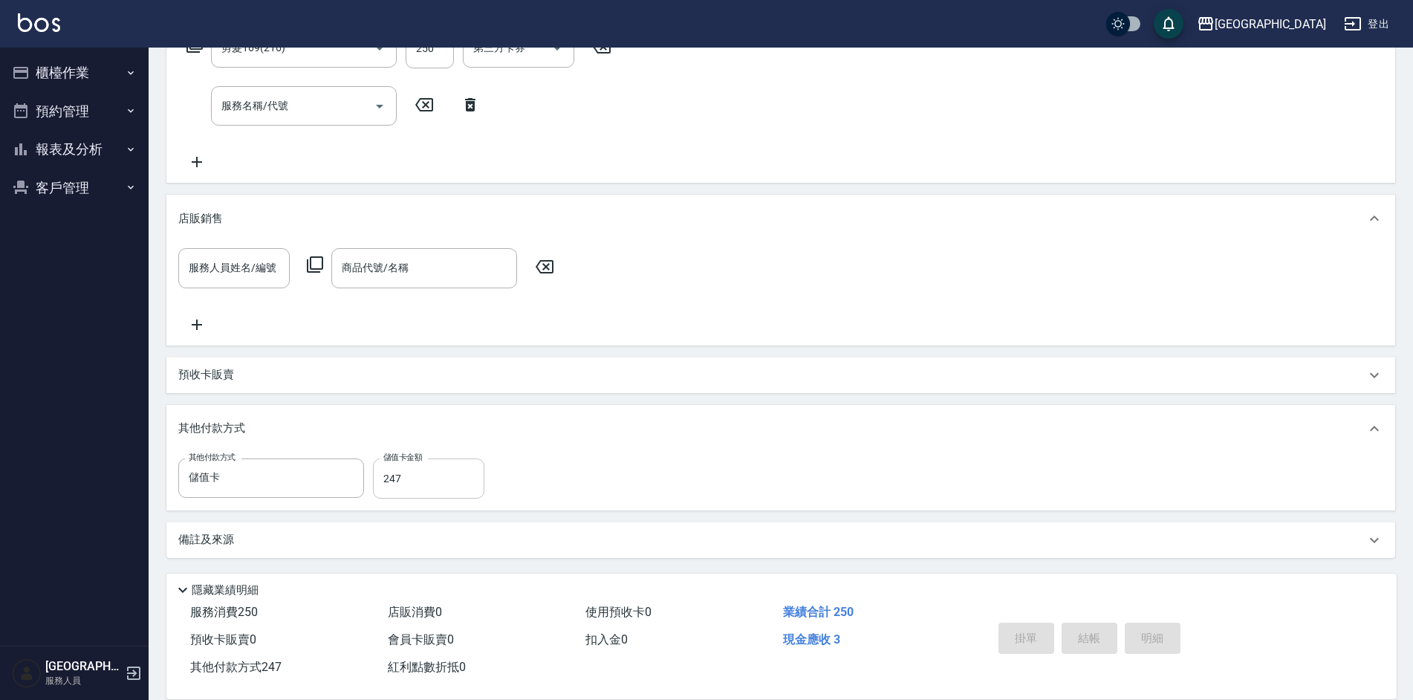
type input "2025/10/05 14:40"
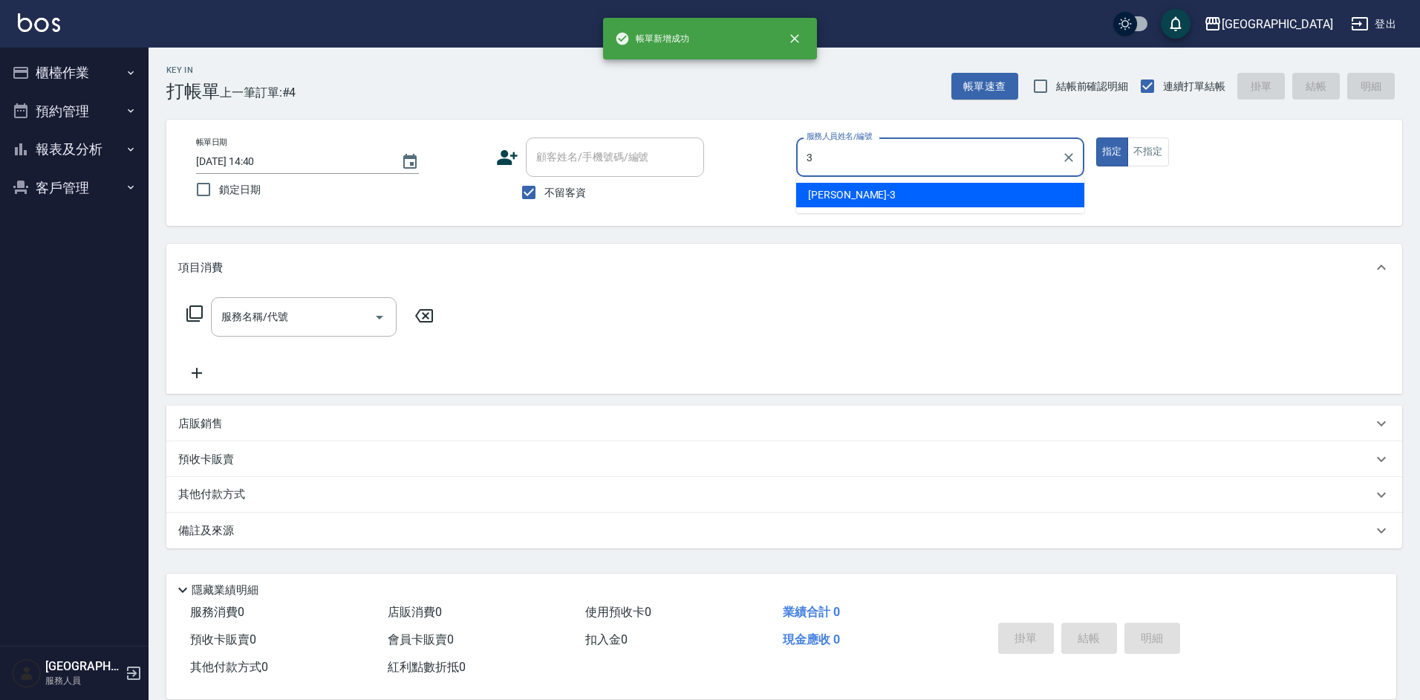
type input "李育慈-3"
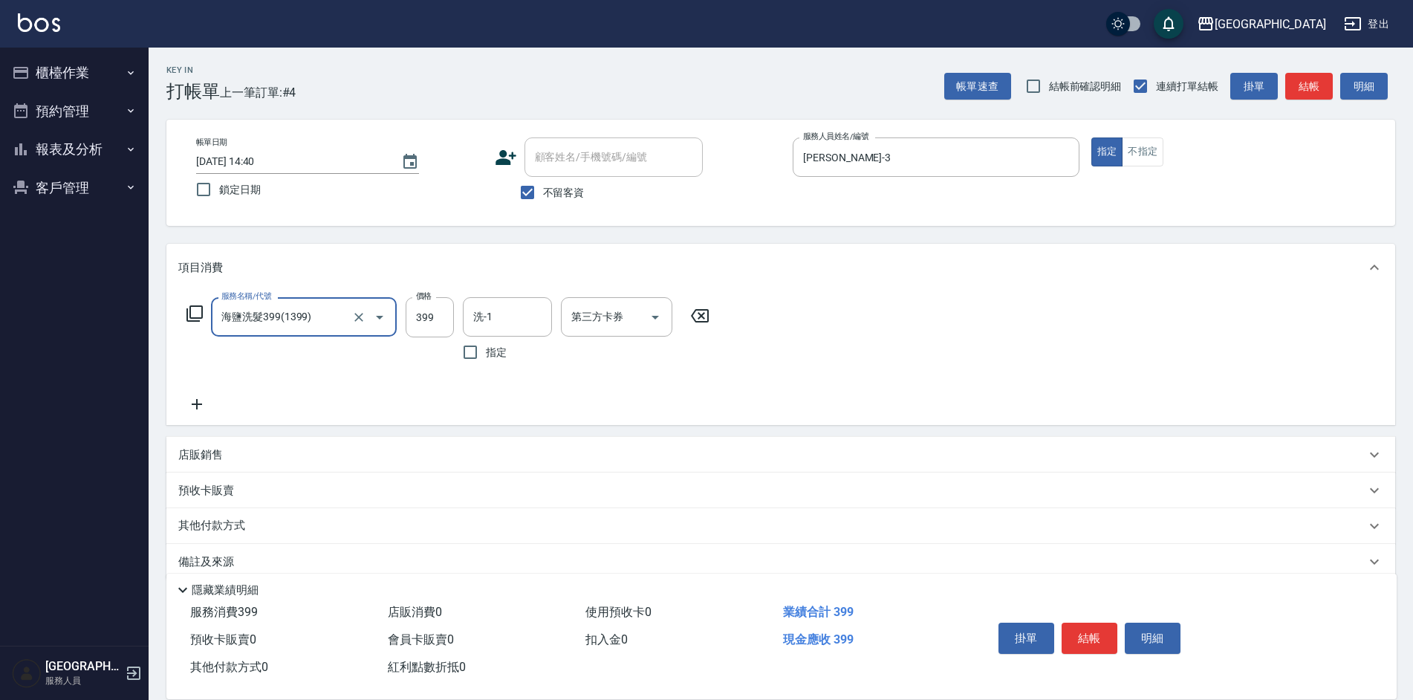
type input "海鹽洗髮399(1399)"
type input "程煒智-39"
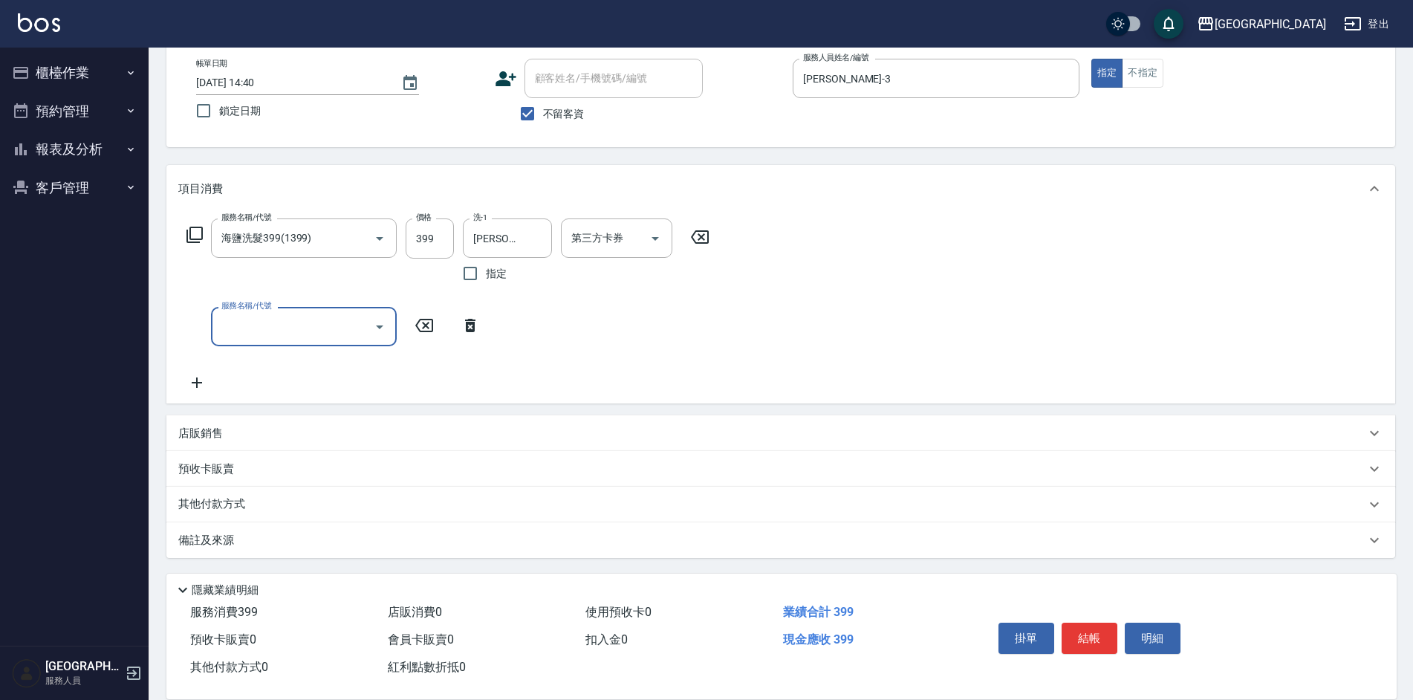
scroll to position [79, 0]
click at [210, 438] on p "店販銷售" at bounding box center [200, 433] width 45 height 16
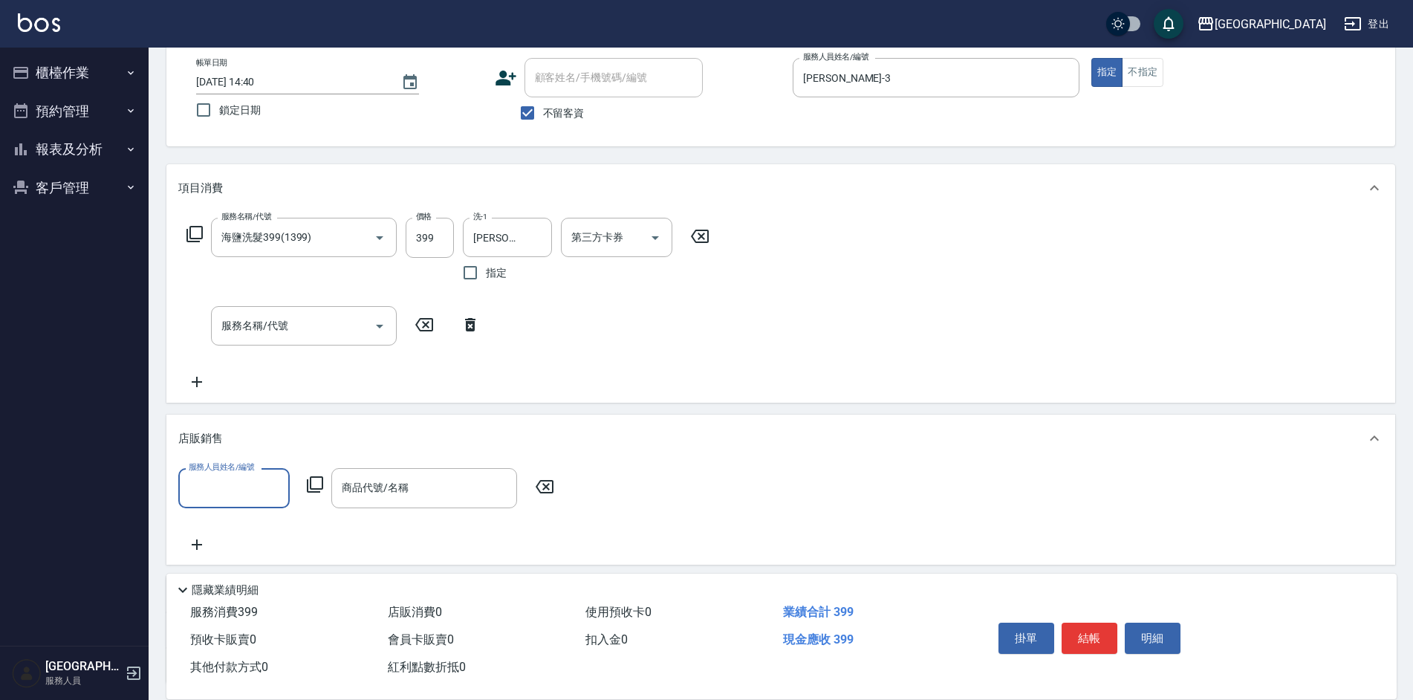
scroll to position [0, 0]
type input "李育慈-3"
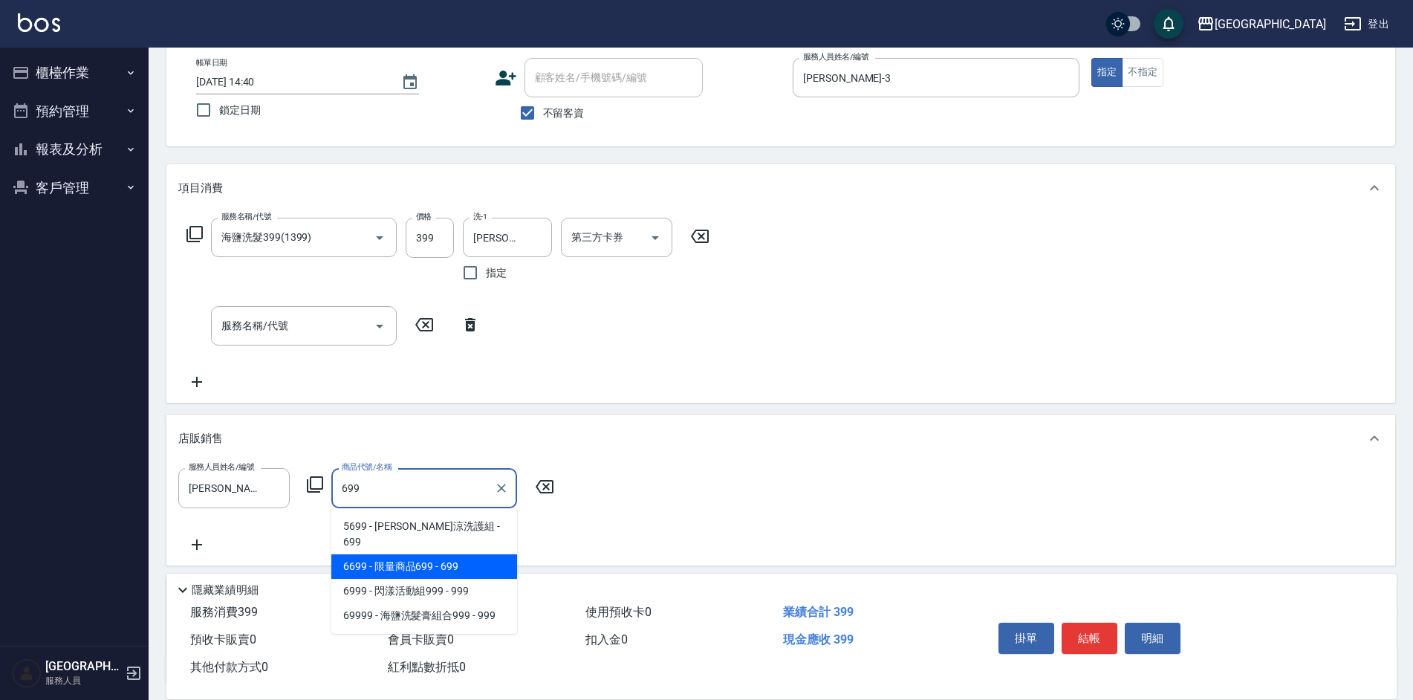
type input "限量商品699"
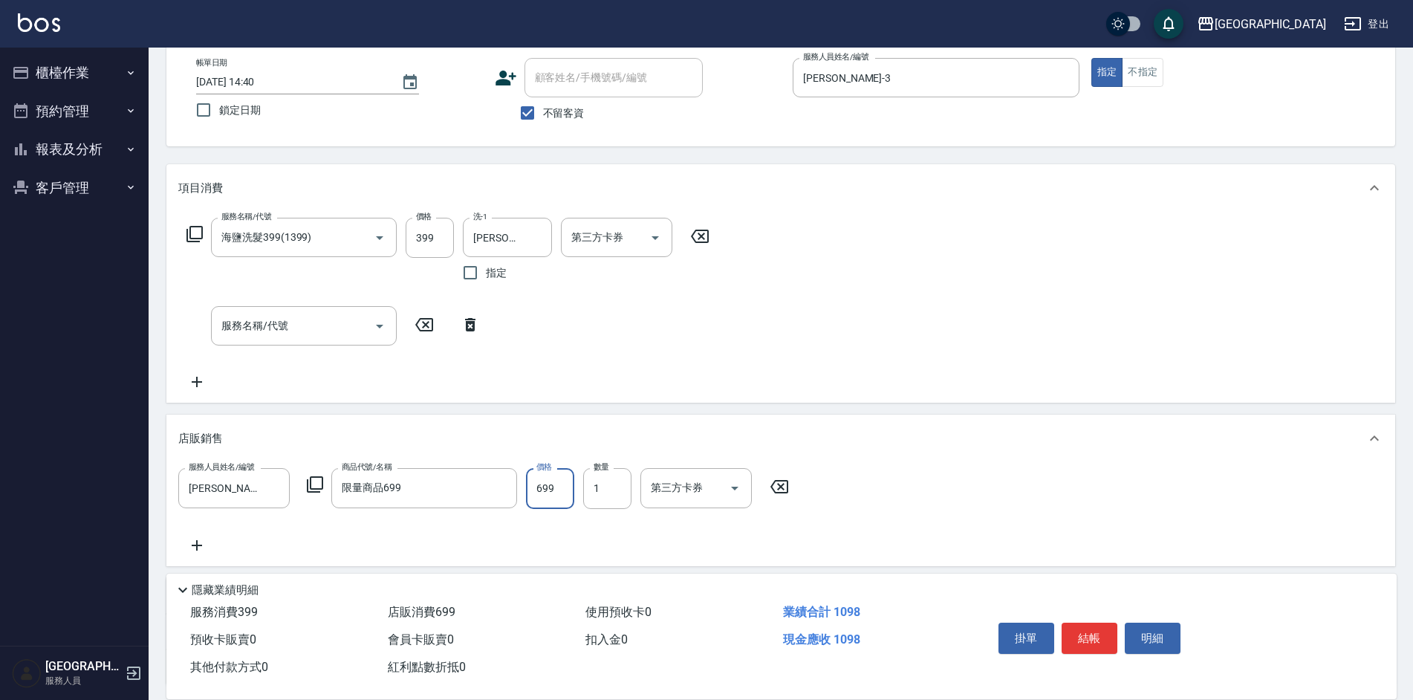
click at [553, 498] on input "699" at bounding box center [550, 488] width 48 height 40
type input "680"
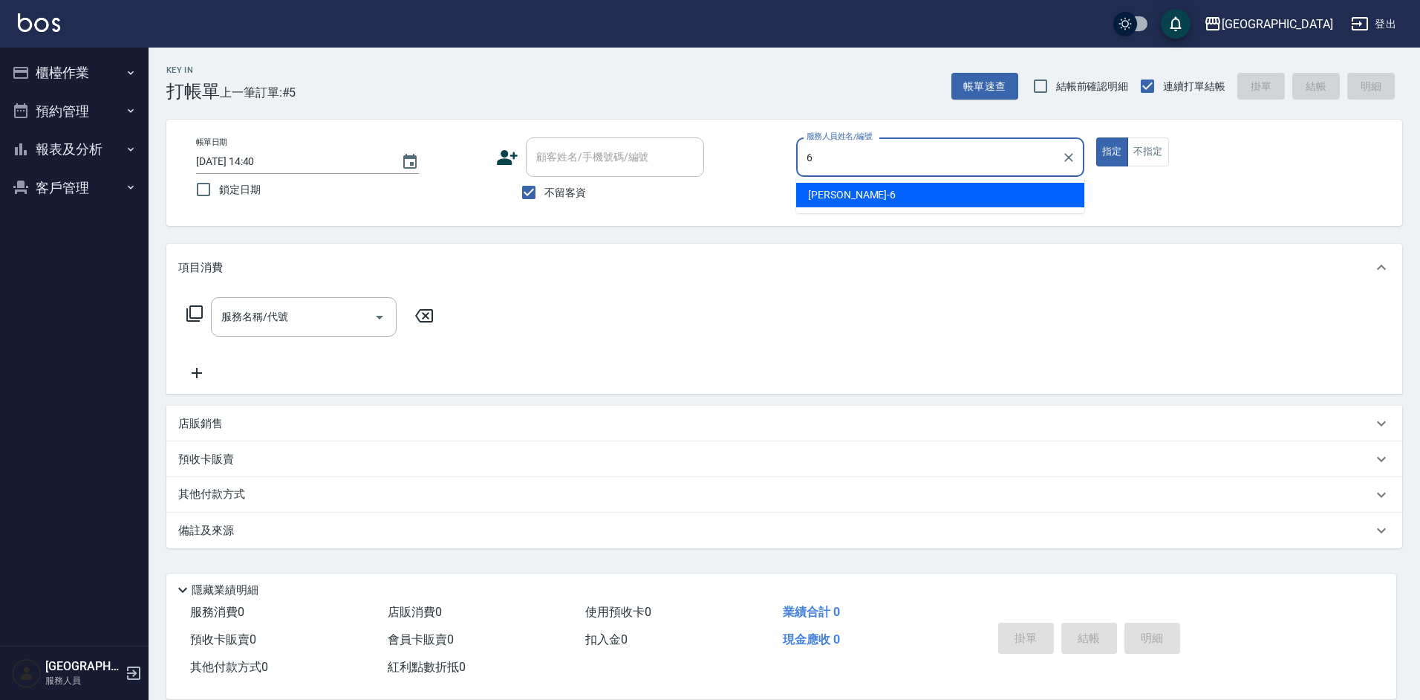
type input "陳芊驊-6"
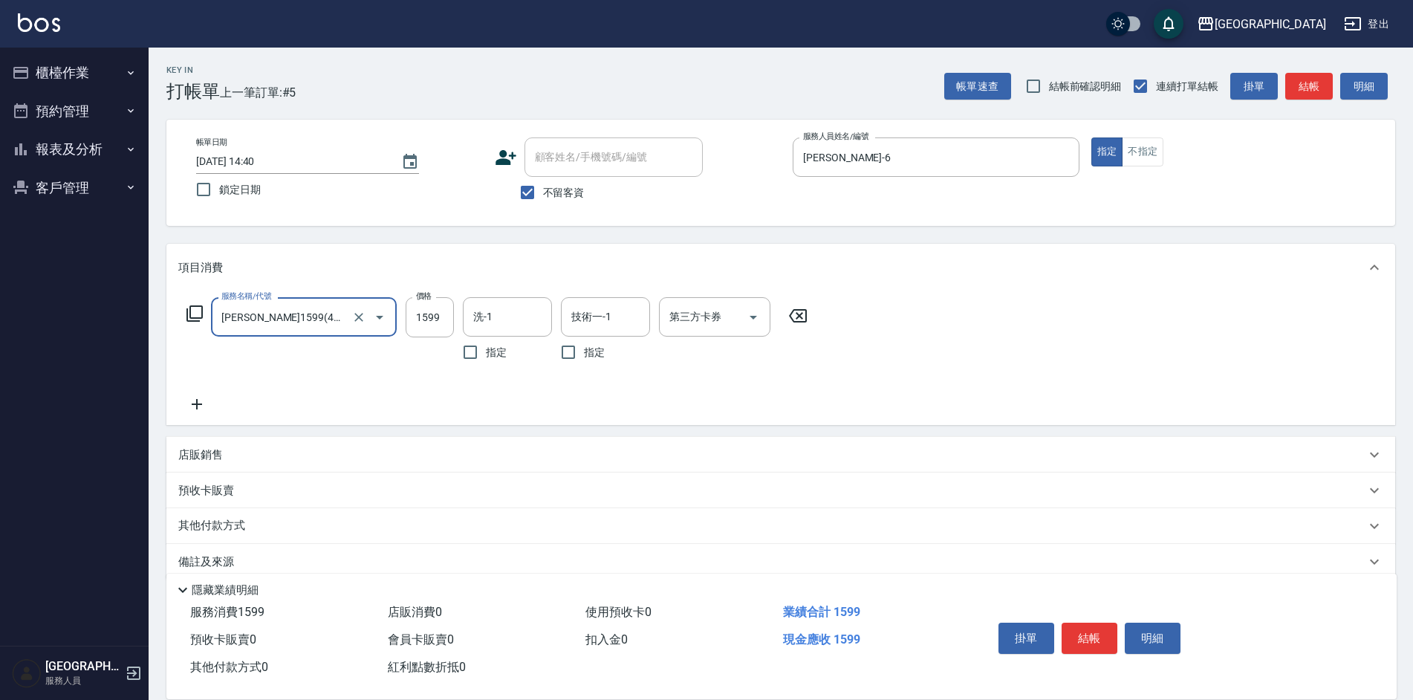
type input "伊黛莉1599(41599)"
type input "2199"
type input "吳芷欣-25"
type input "3"
type input "吳芷欣-25"
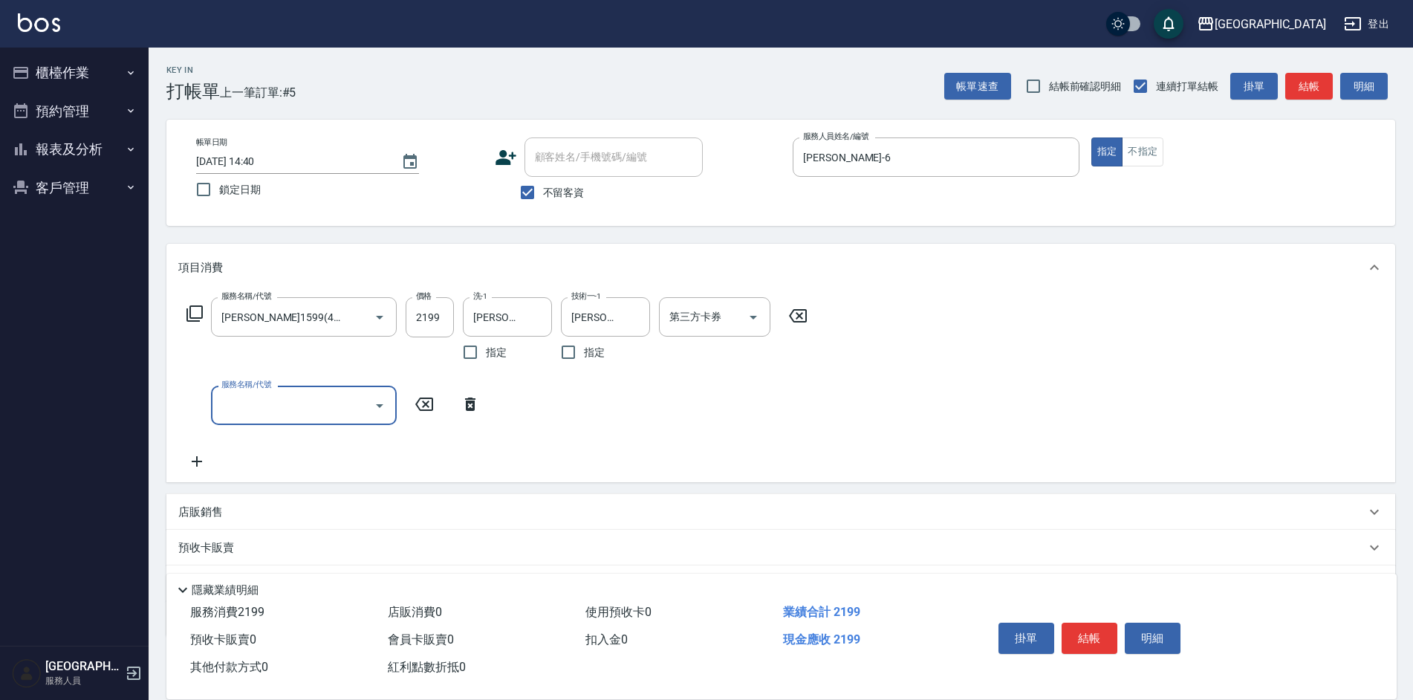
scroll to position [74, 0]
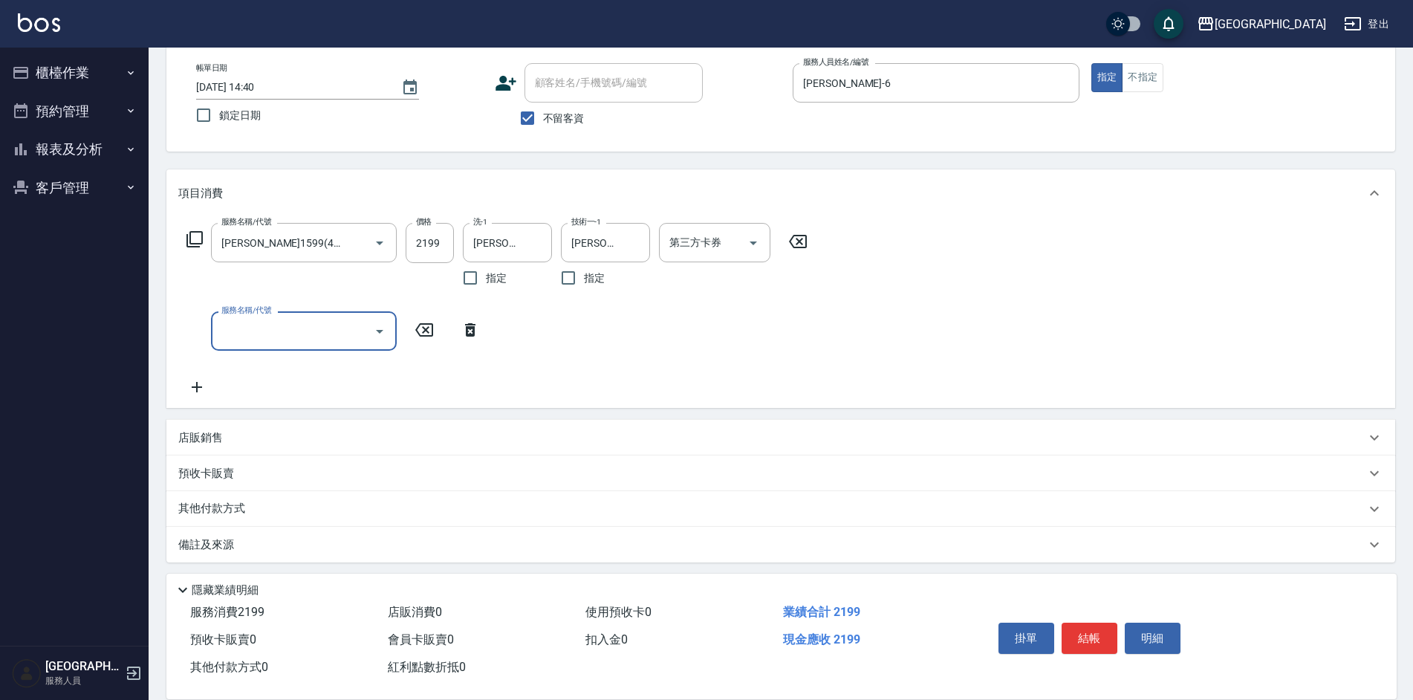
click at [212, 505] on p "其他付款方式" at bounding box center [215, 509] width 74 height 16
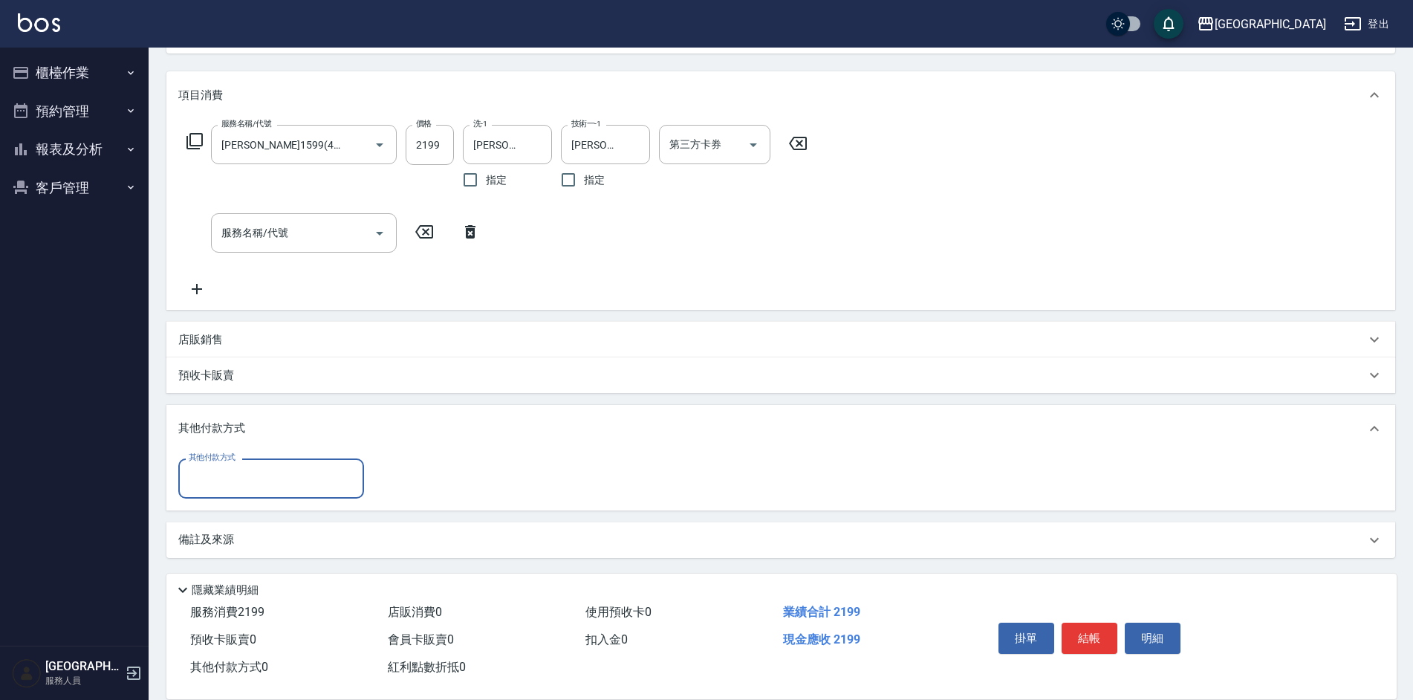
scroll to position [173, 0]
type input "儲值卡"
type input "1231"
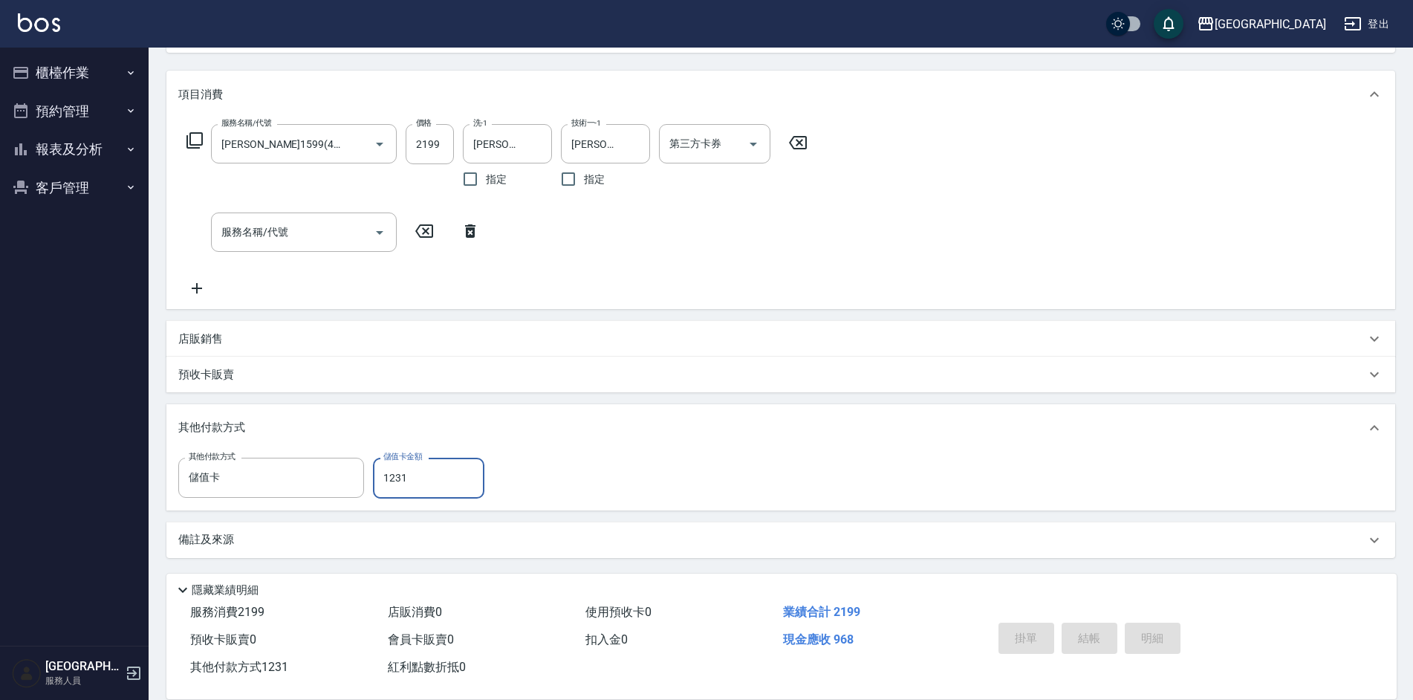
type input "2025/10/05 14:41"
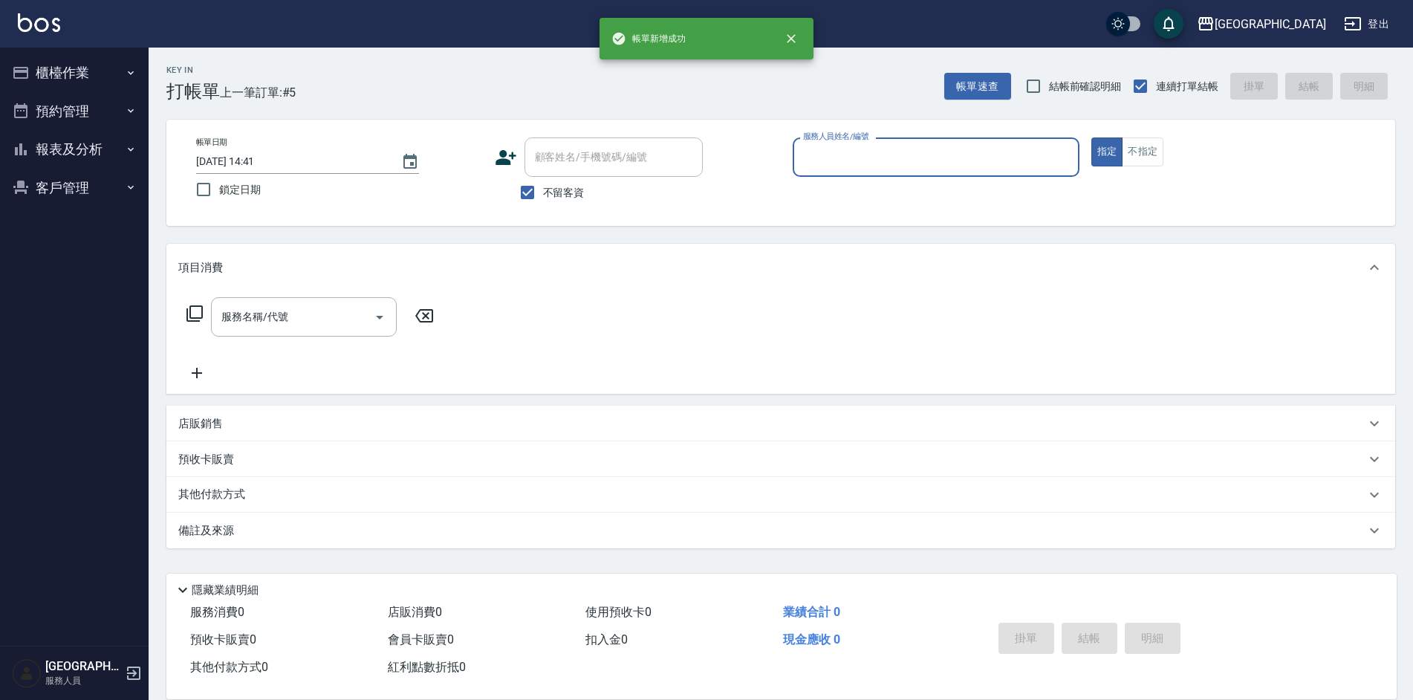
scroll to position [0, 0]
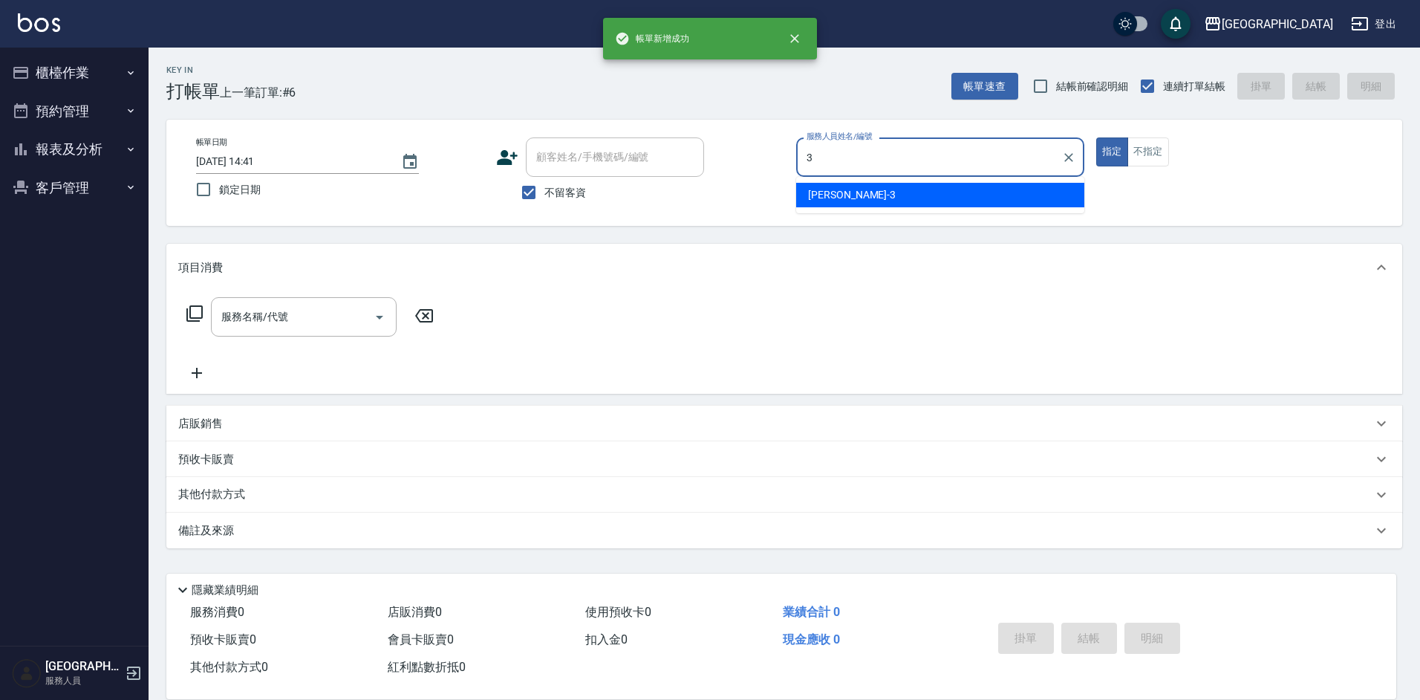
type input "李育慈-3"
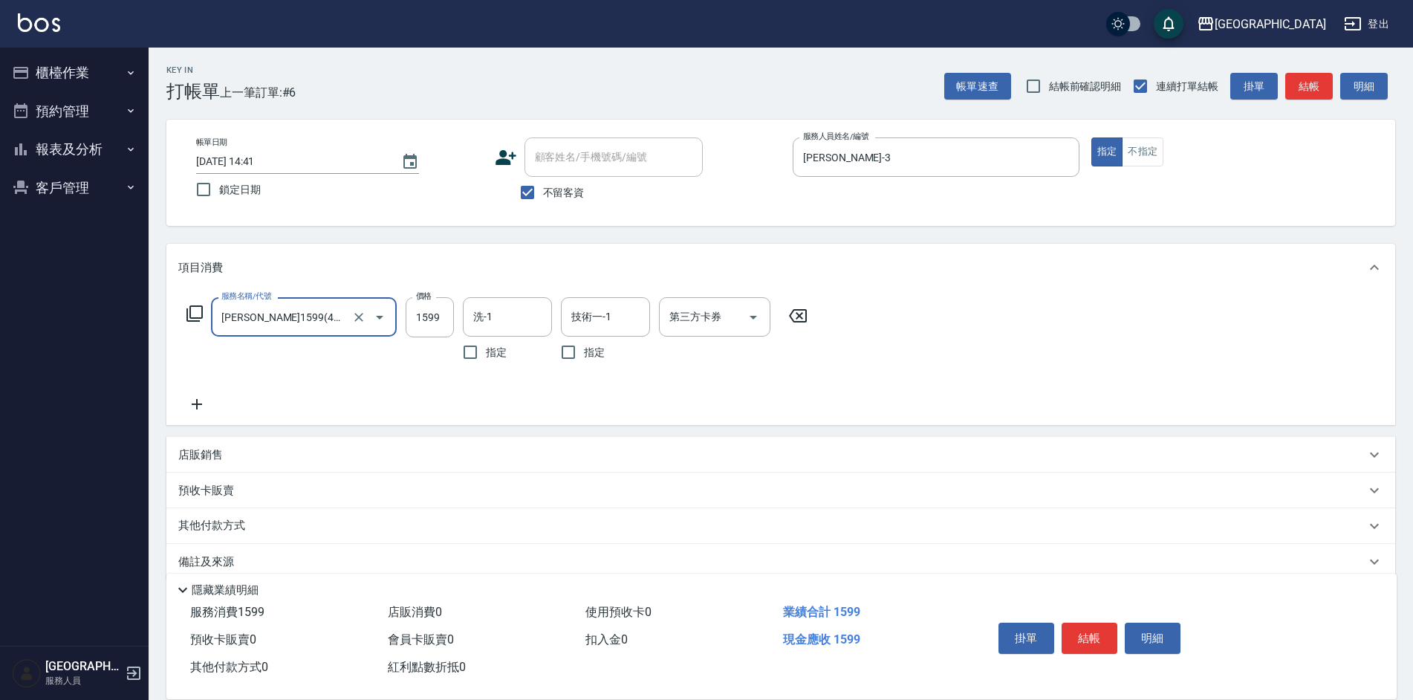
type input "伊黛莉1599(41599)"
type input "1899"
type input "程煒智-39"
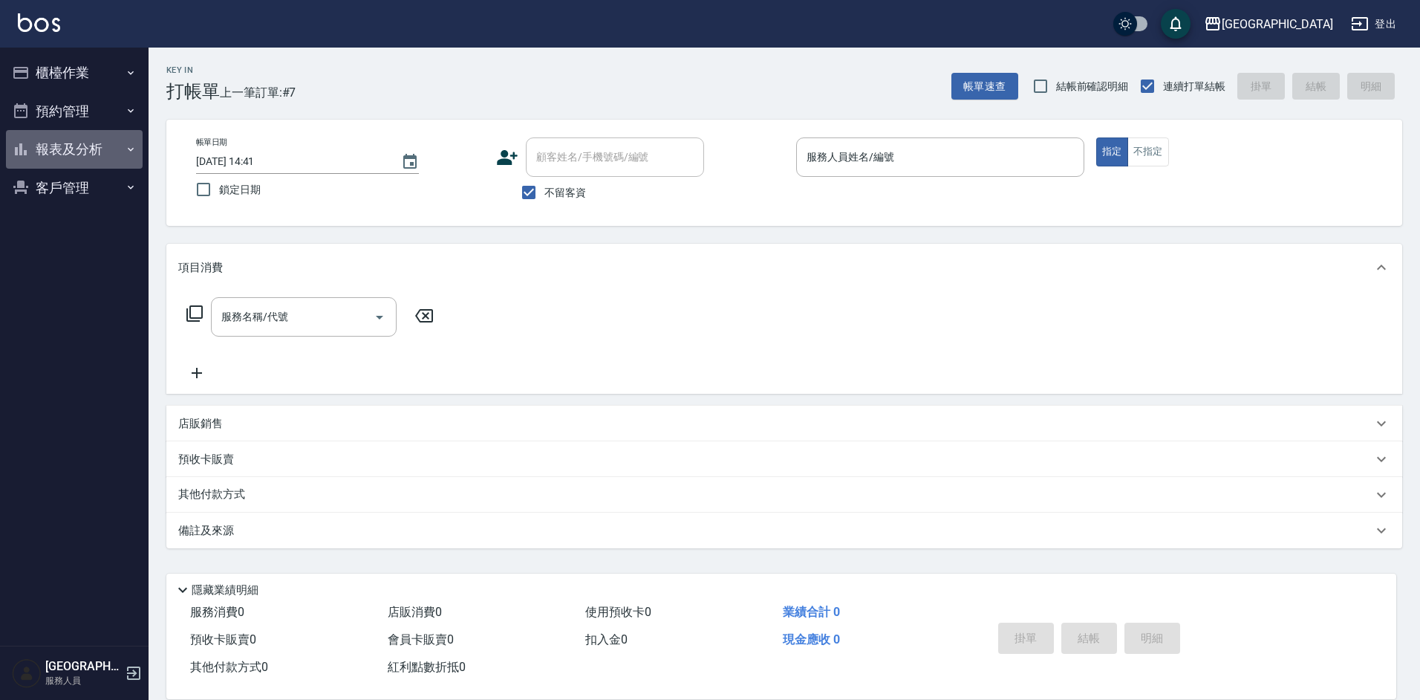
click at [81, 155] on button "報表及分析" at bounding box center [74, 149] width 137 height 39
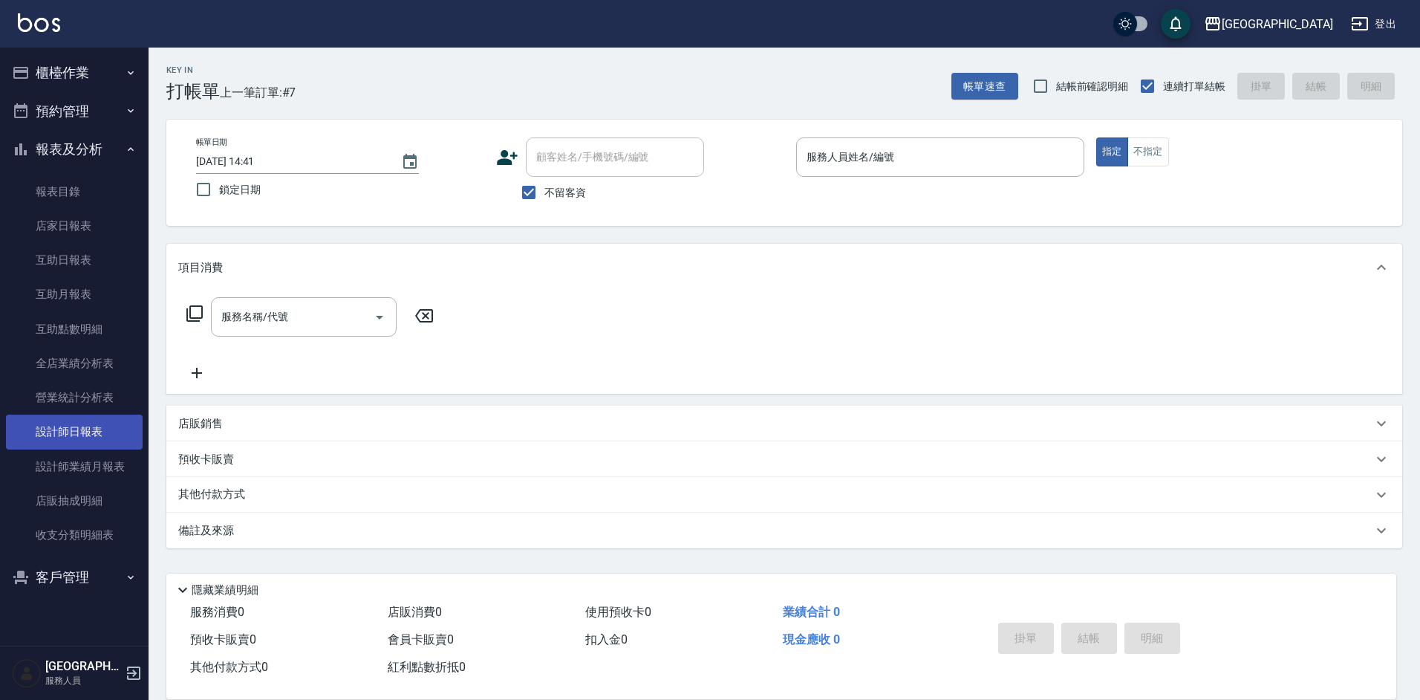
click at [73, 429] on link "設計師日報表" at bounding box center [74, 432] width 137 height 34
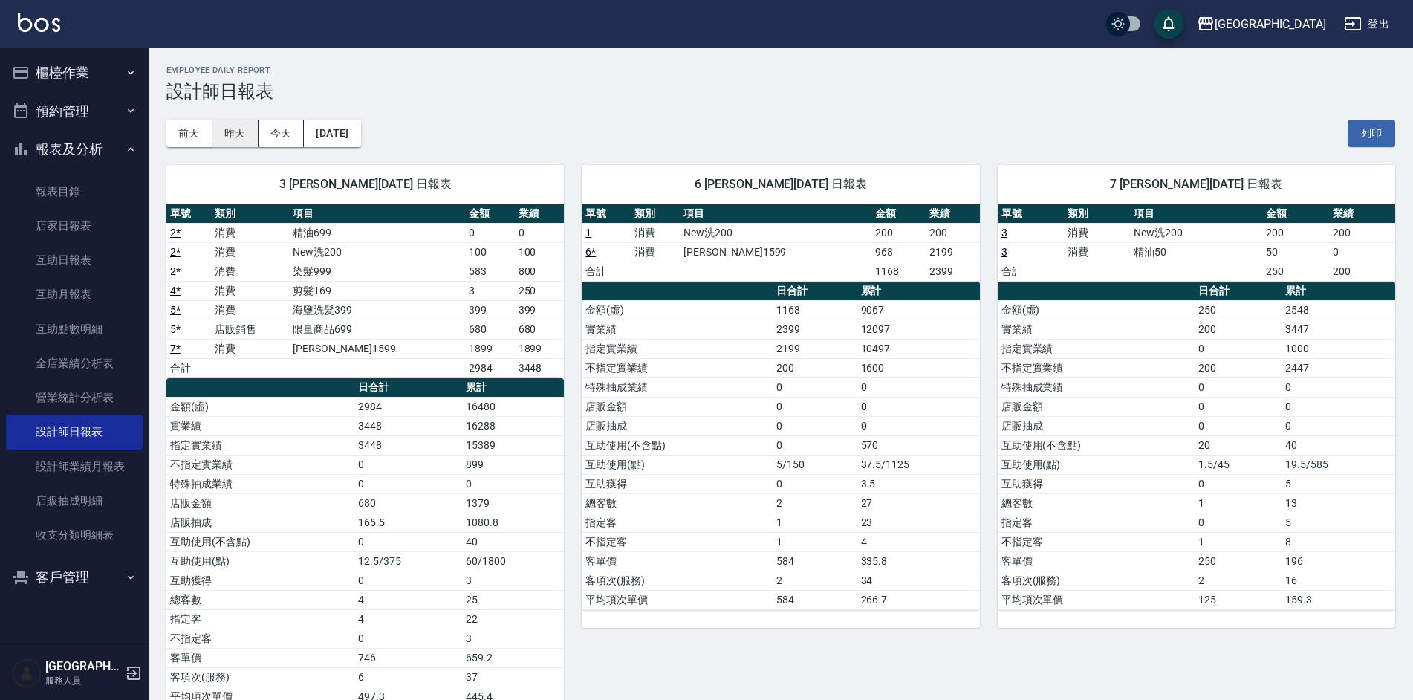
click at [244, 122] on button "昨天" at bounding box center [235, 133] width 46 height 27
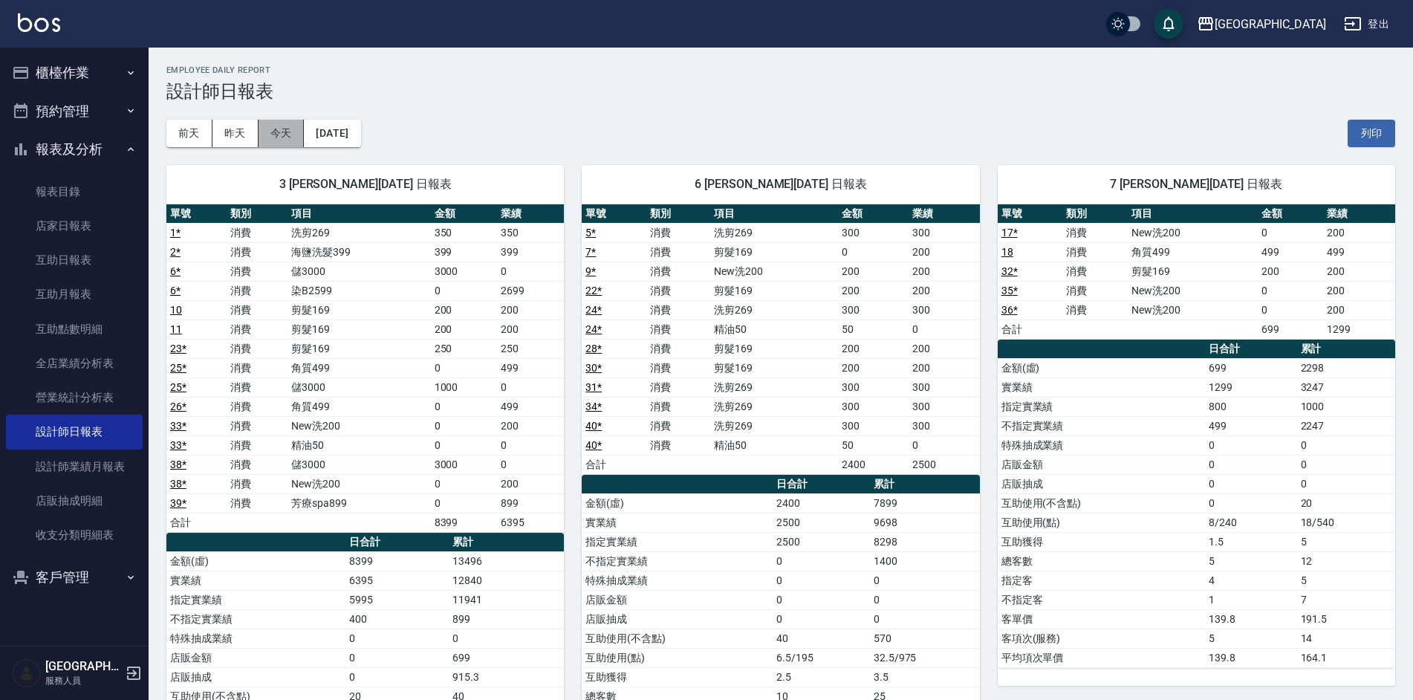
click at [270, 129] on button "今天" at bounding box center [282, 133] width 46 height 27
